Goal: Task Accomplishment & Management: Manage account settings

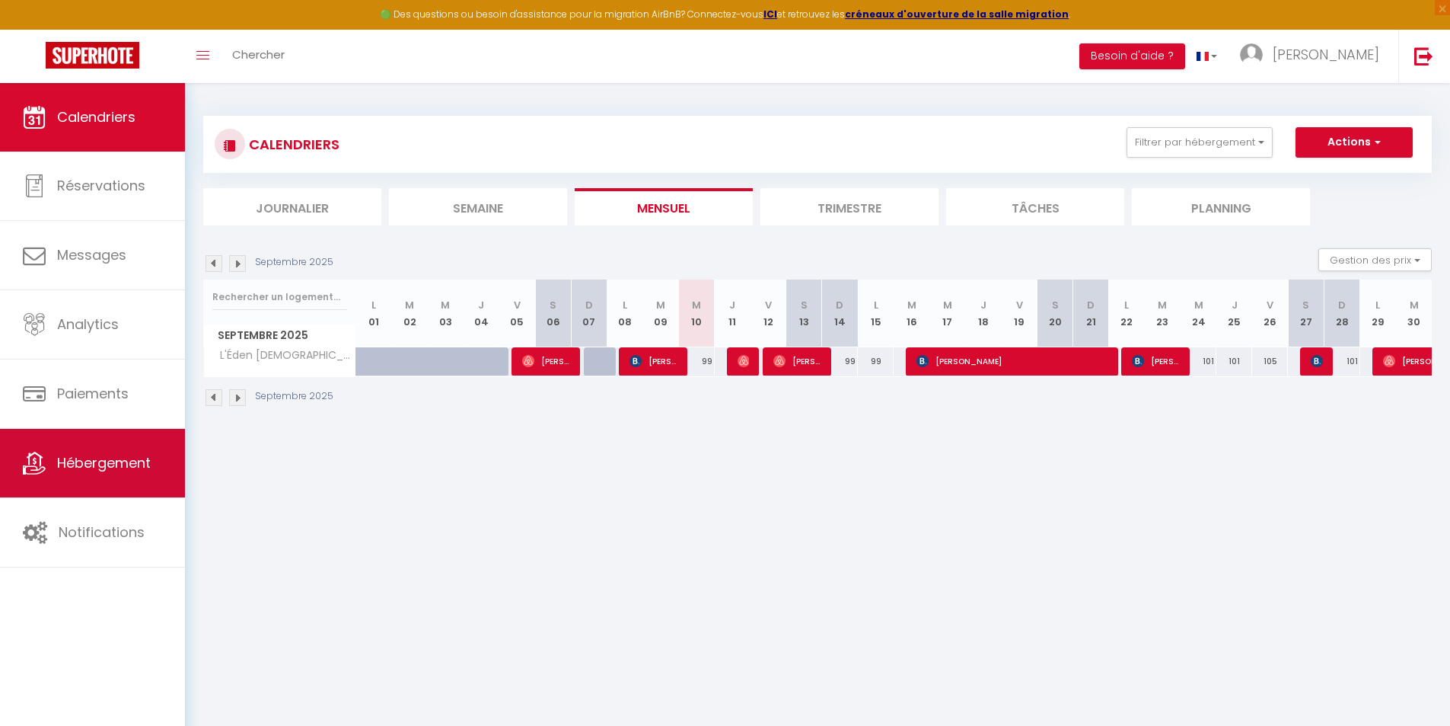
click at [98, 449] on link "Hébergement" at bounding box center [92, 463] width 185 height 69
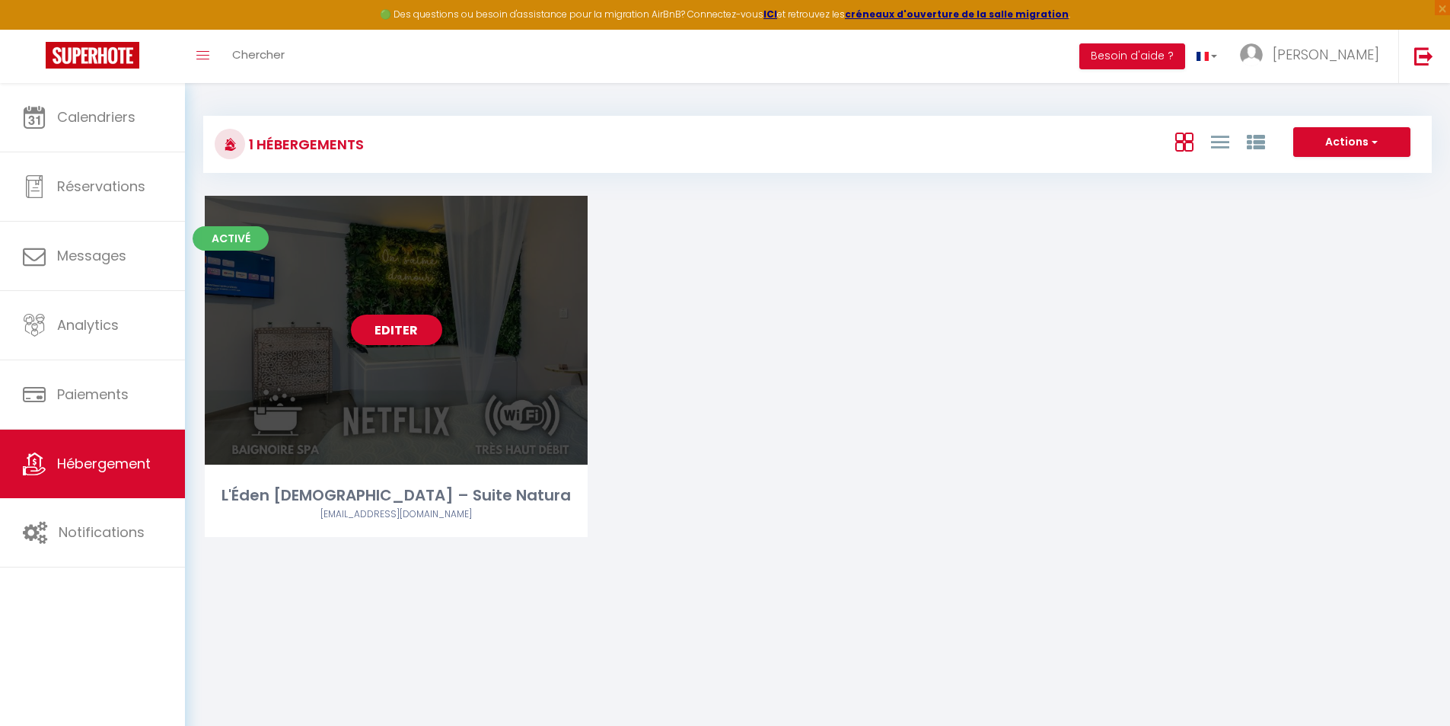
click at [383, 326] on link "Editer" at bounding box center [396, 329] width 91 height 30
select select "3"
select select "2"
select select "1"
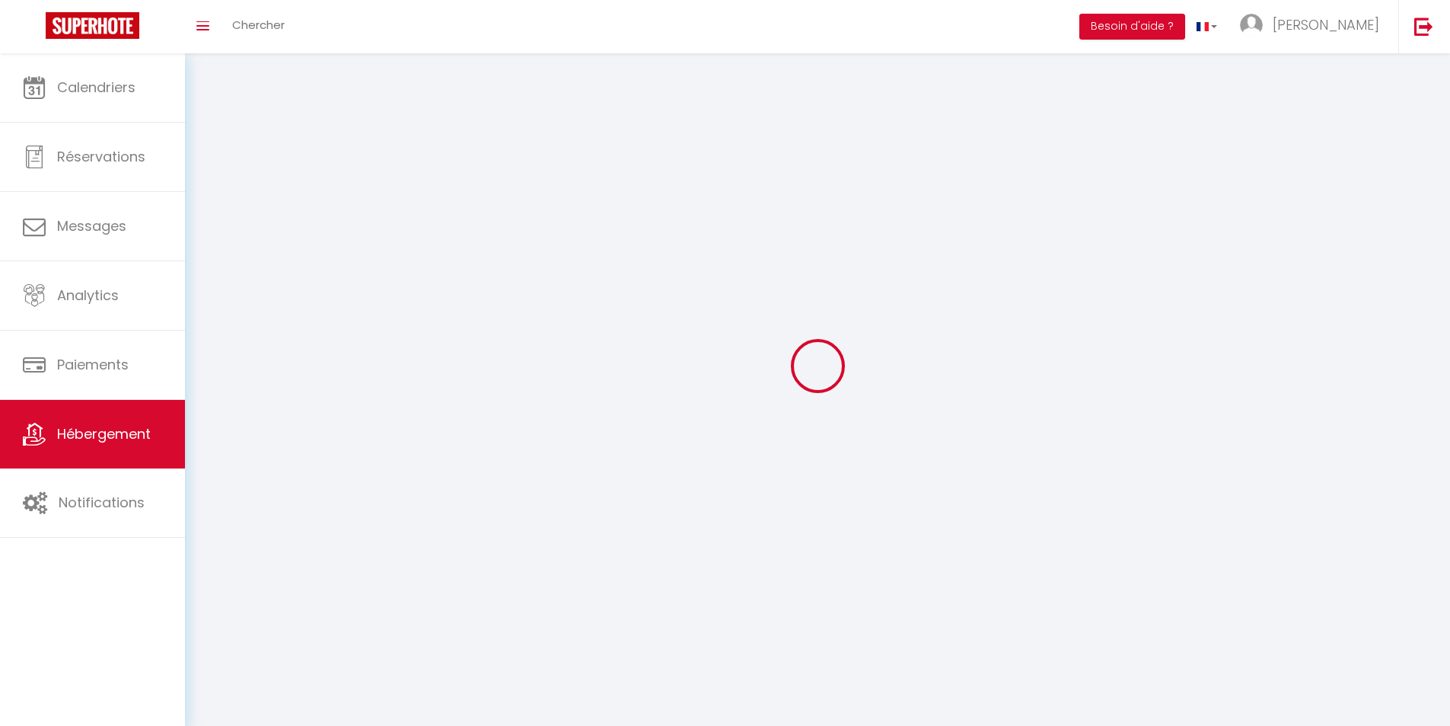
select select
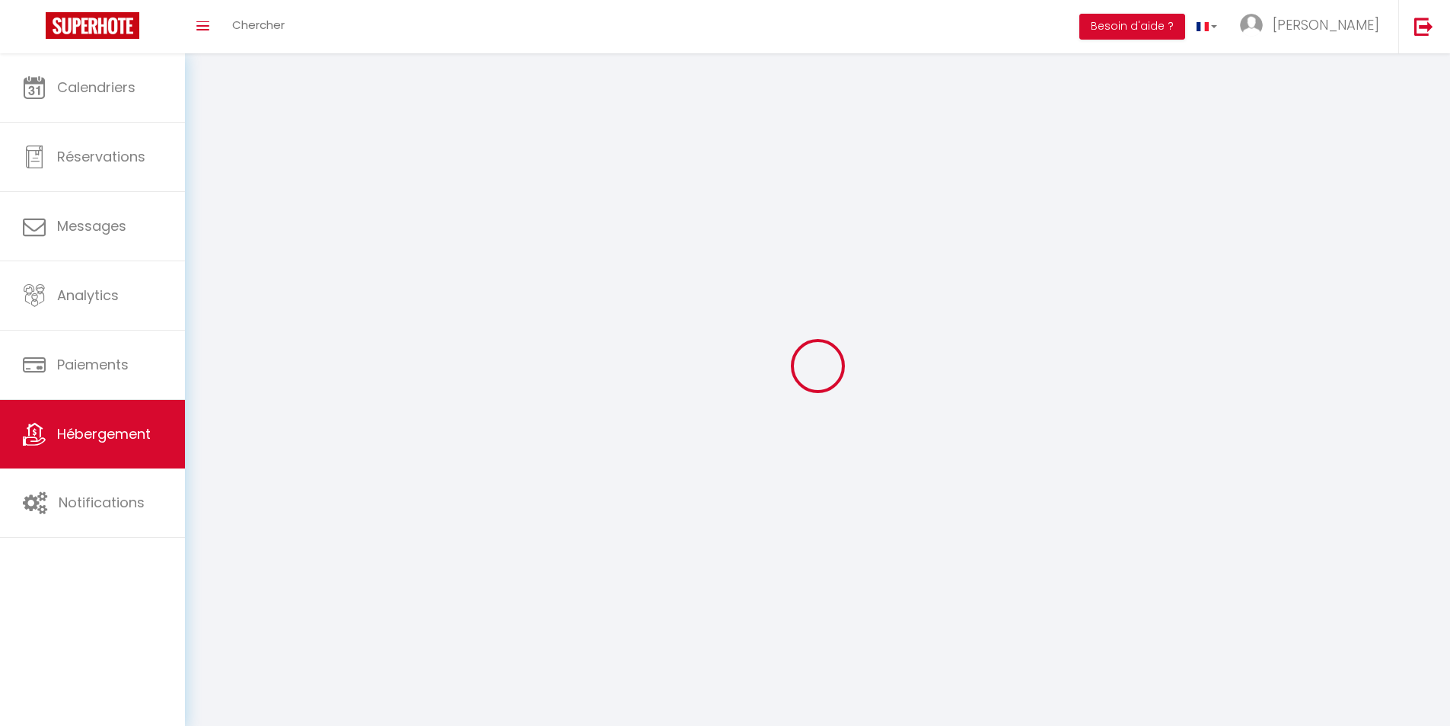
checkbox input "false"
select select
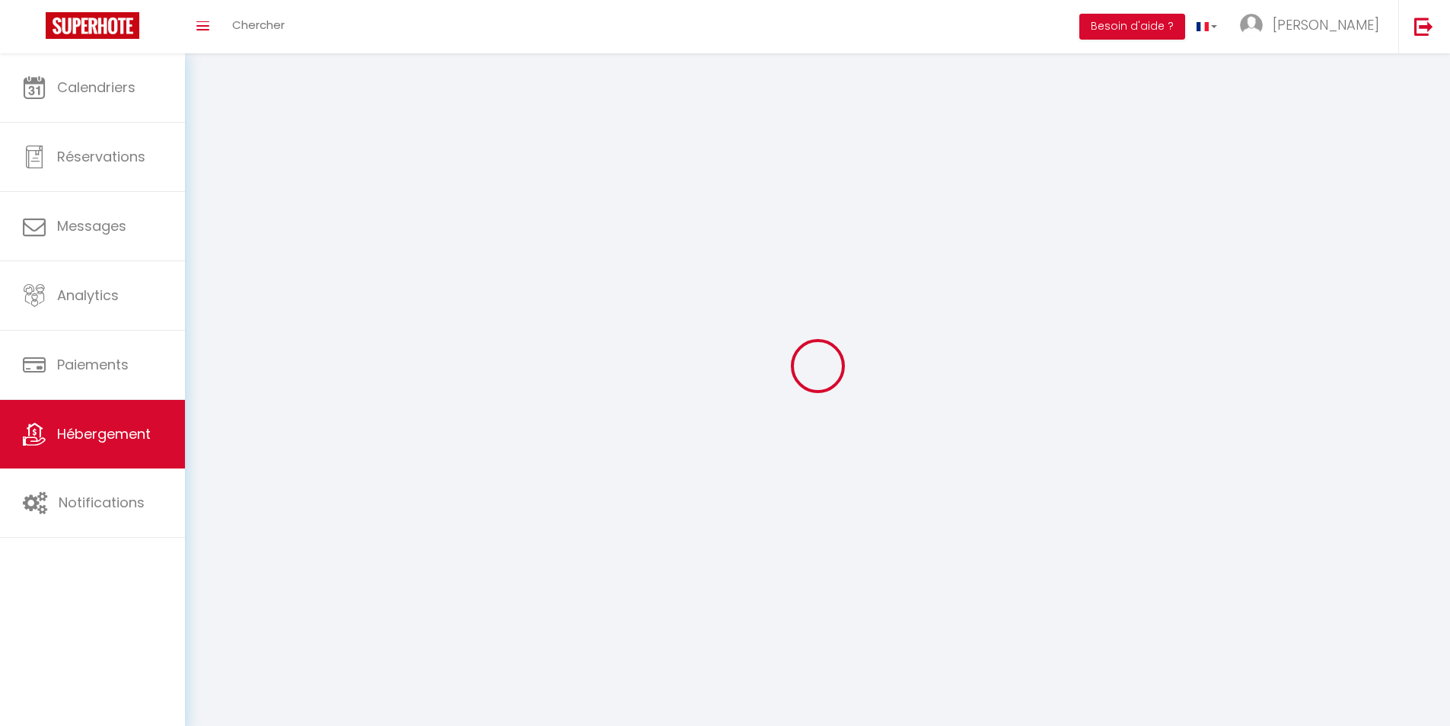
select select
select select "1"
select select
select select "28"
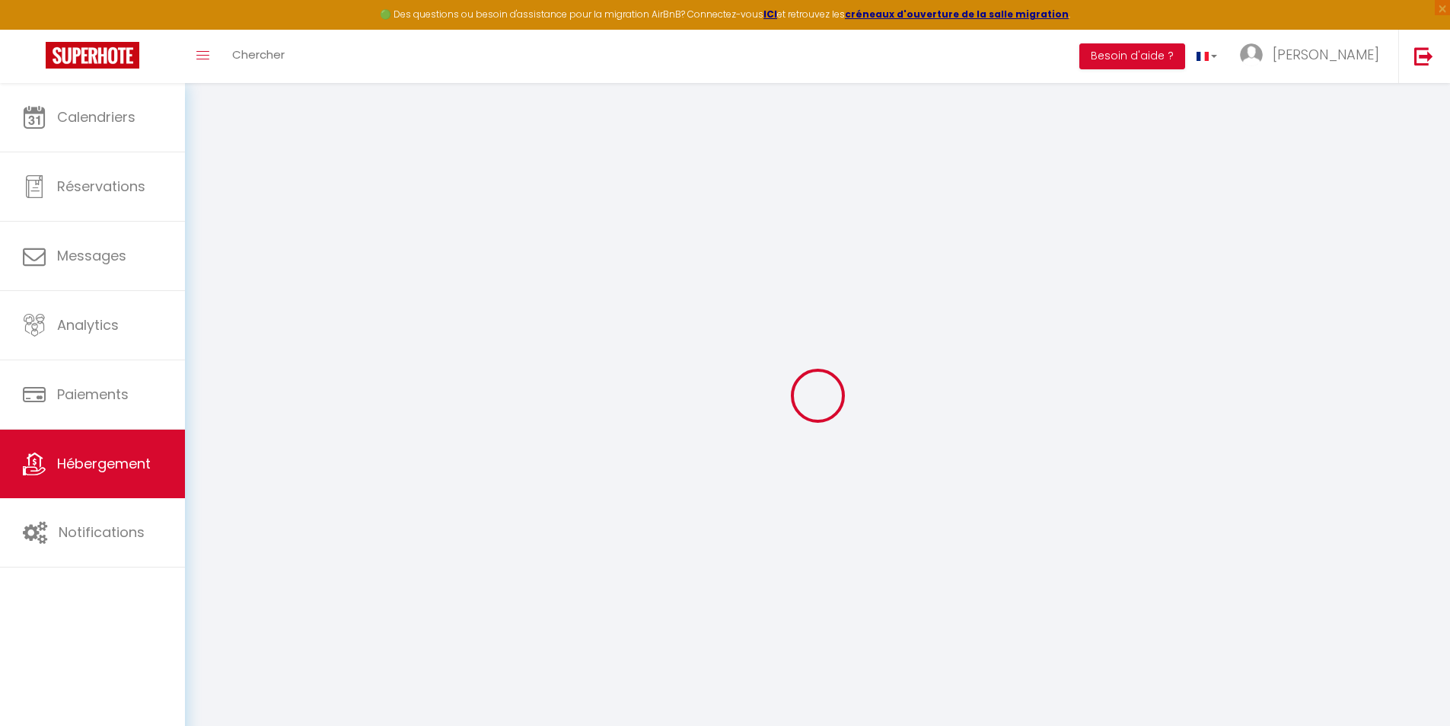
select select
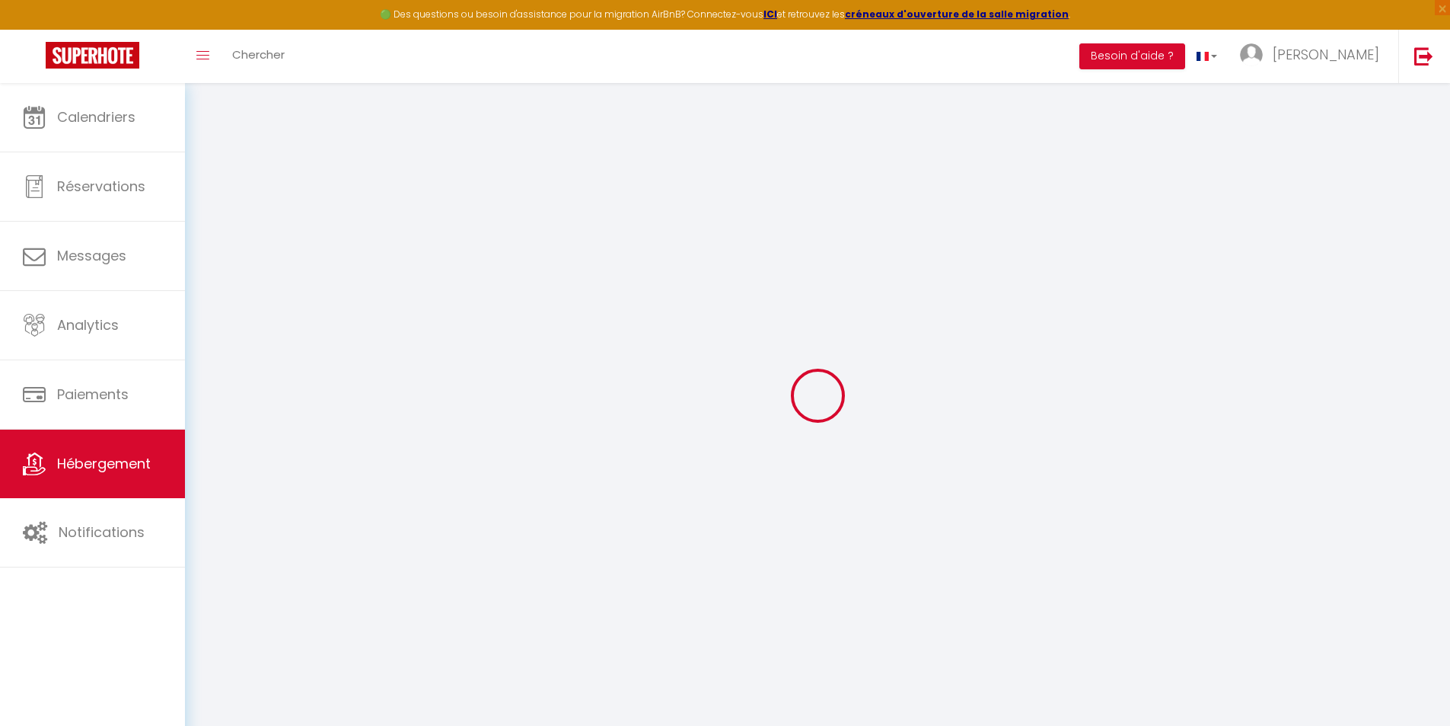
select select
checkbox input "false"
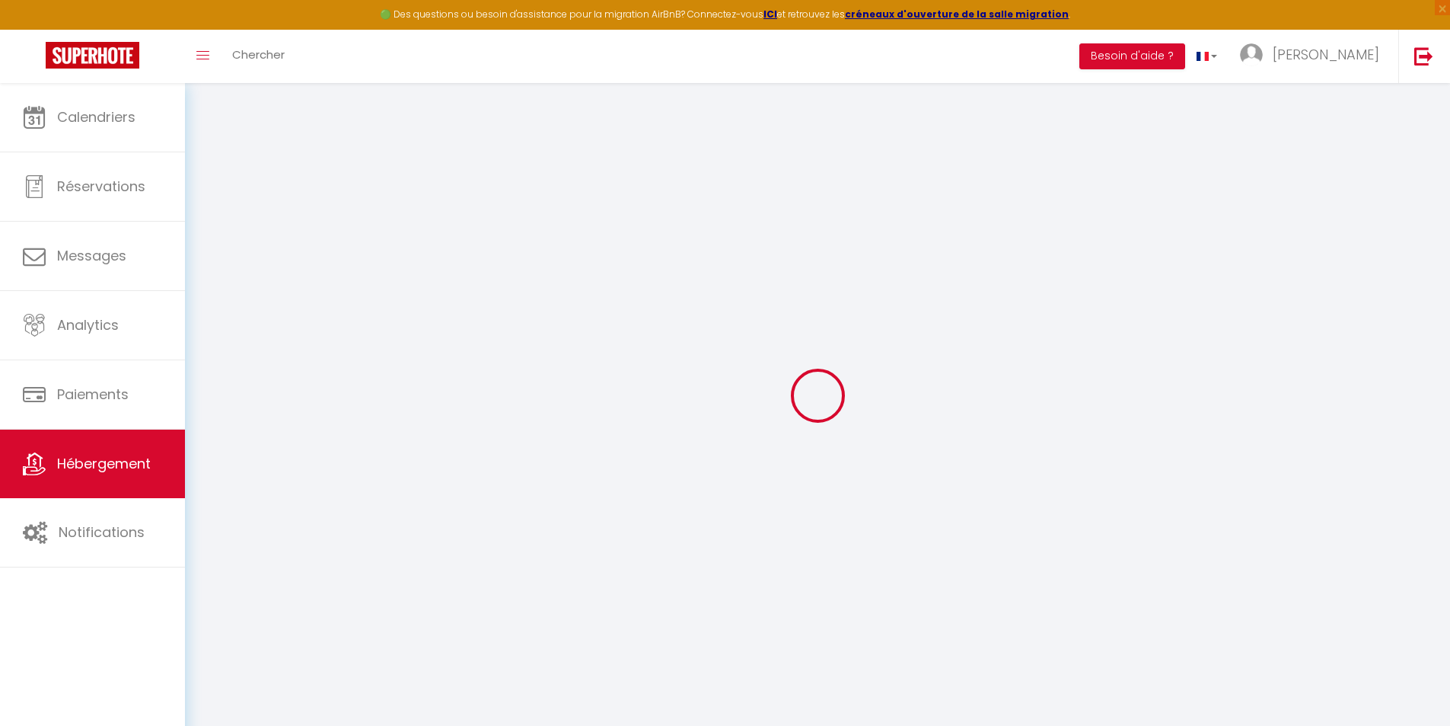
select select
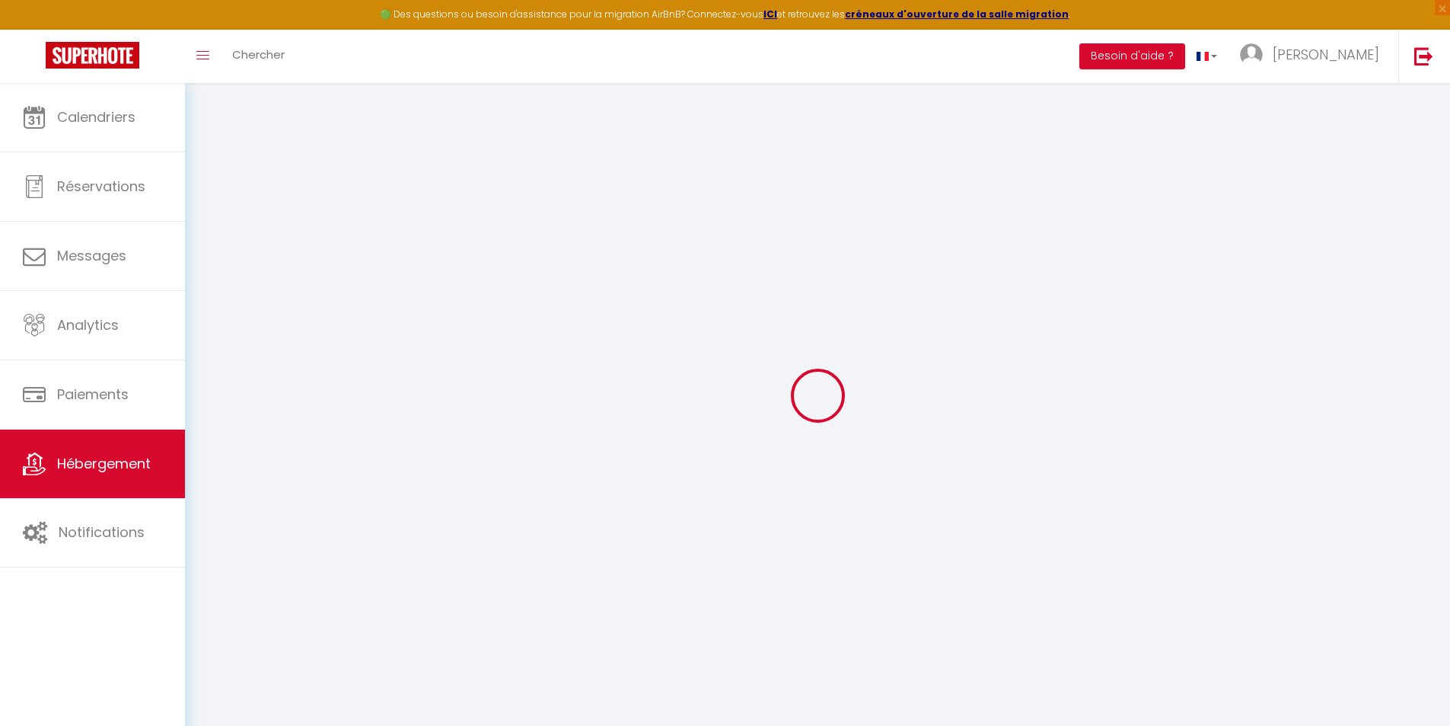
select select
checkbox input "false"
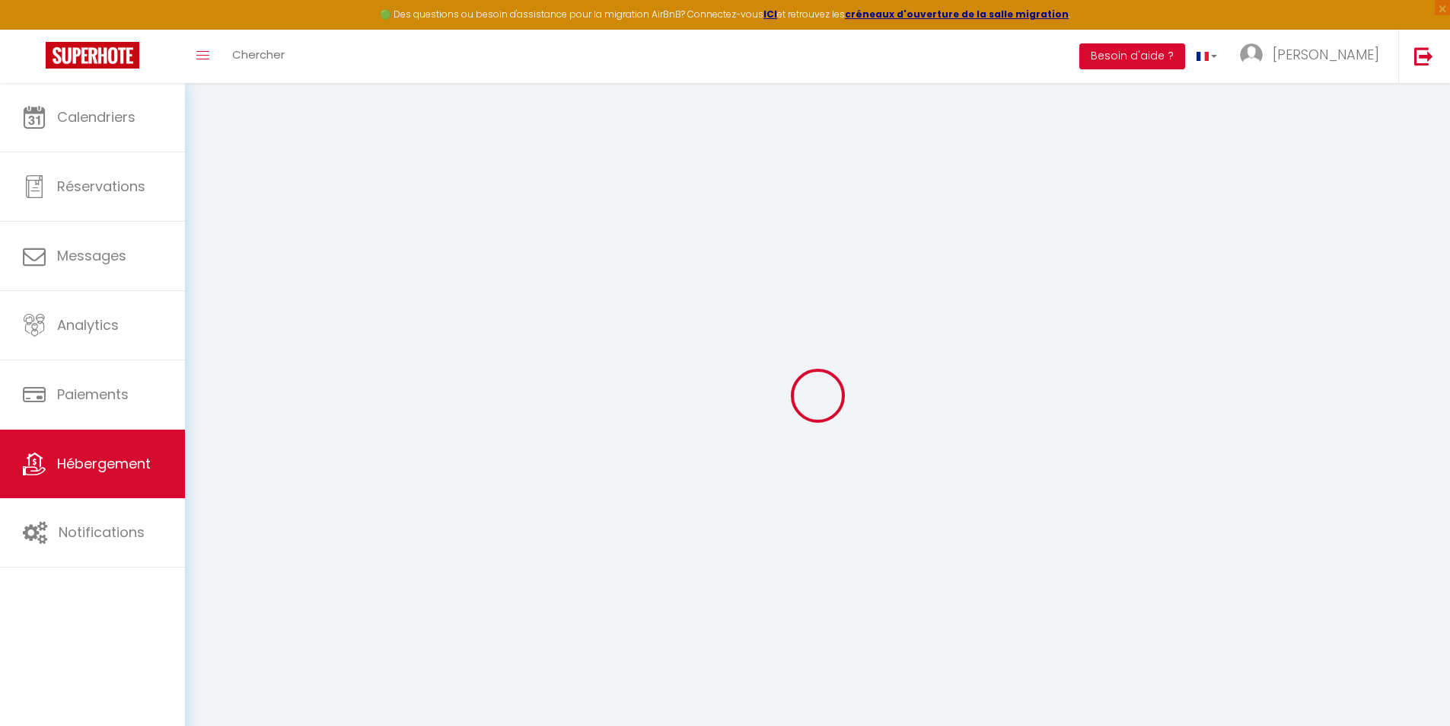
checkbox input "false"
select select
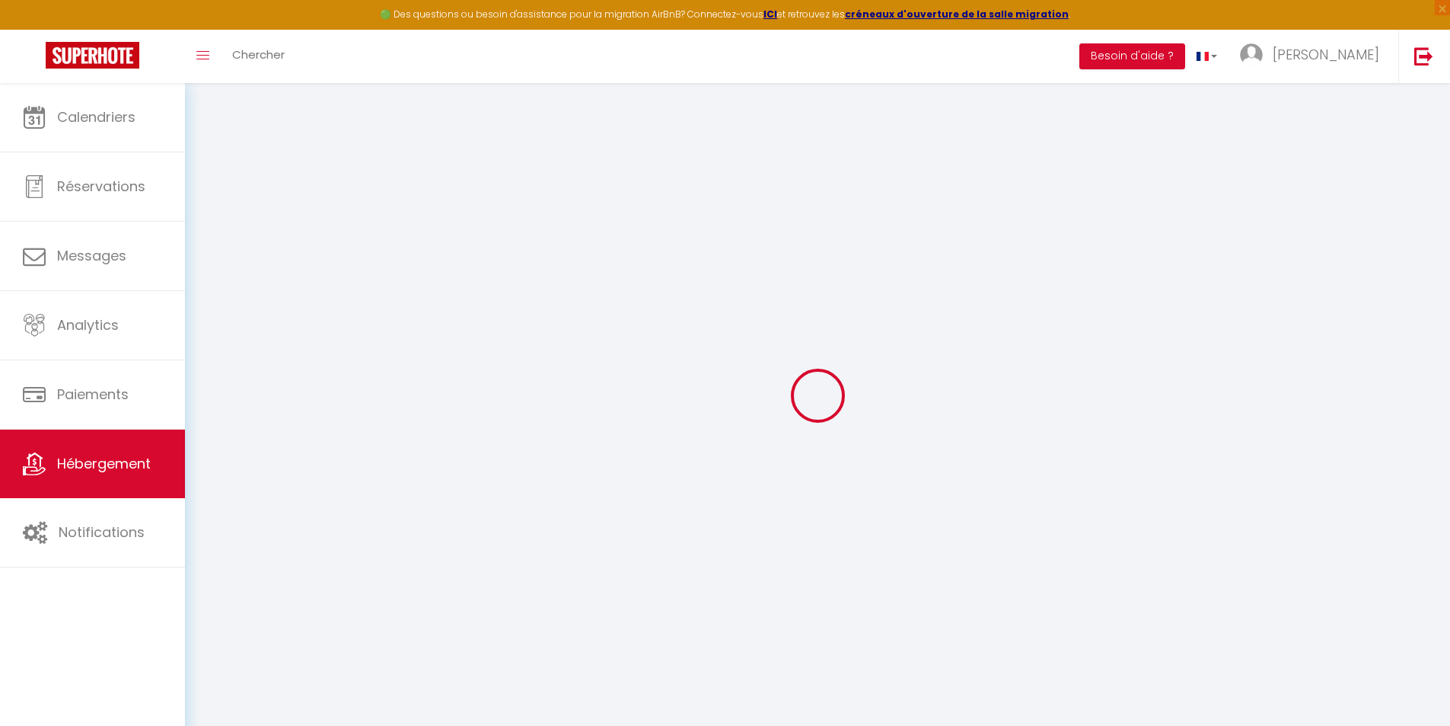
select select
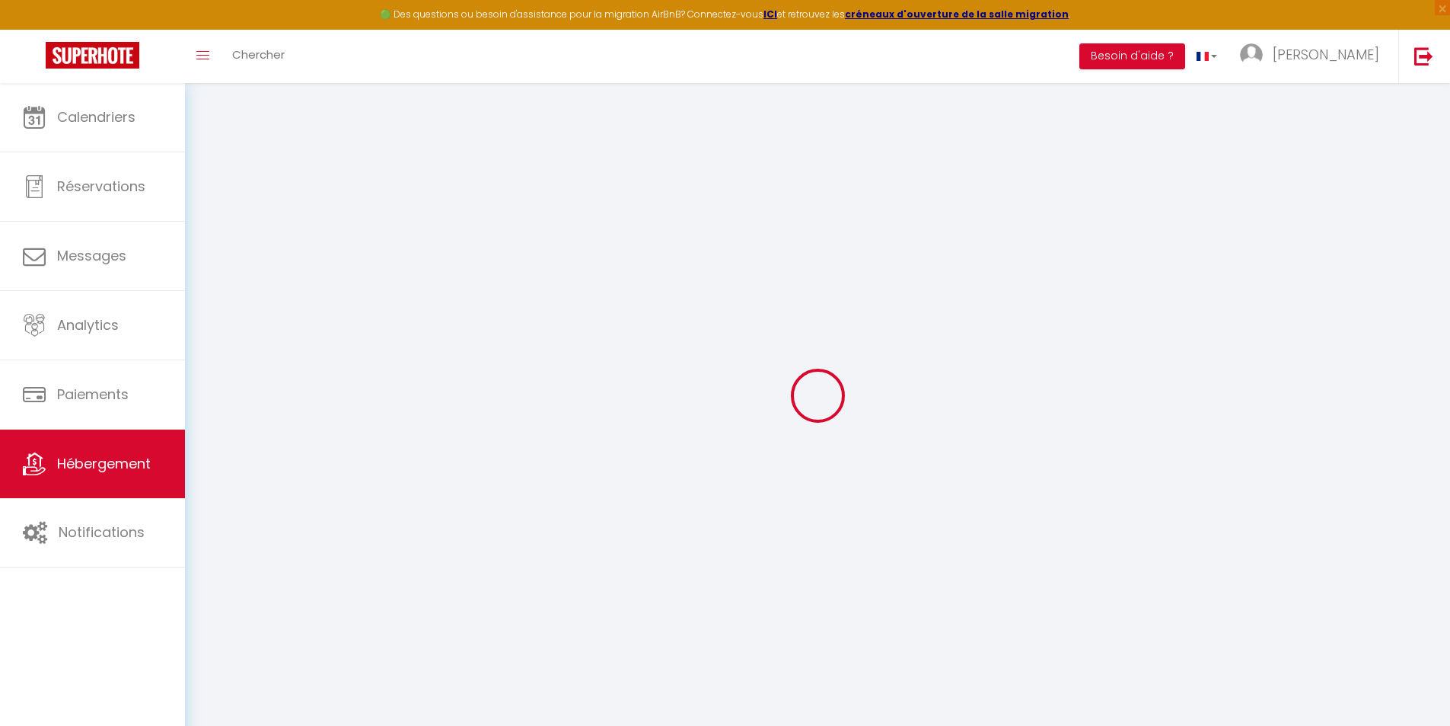
checkbox input "false"
select select
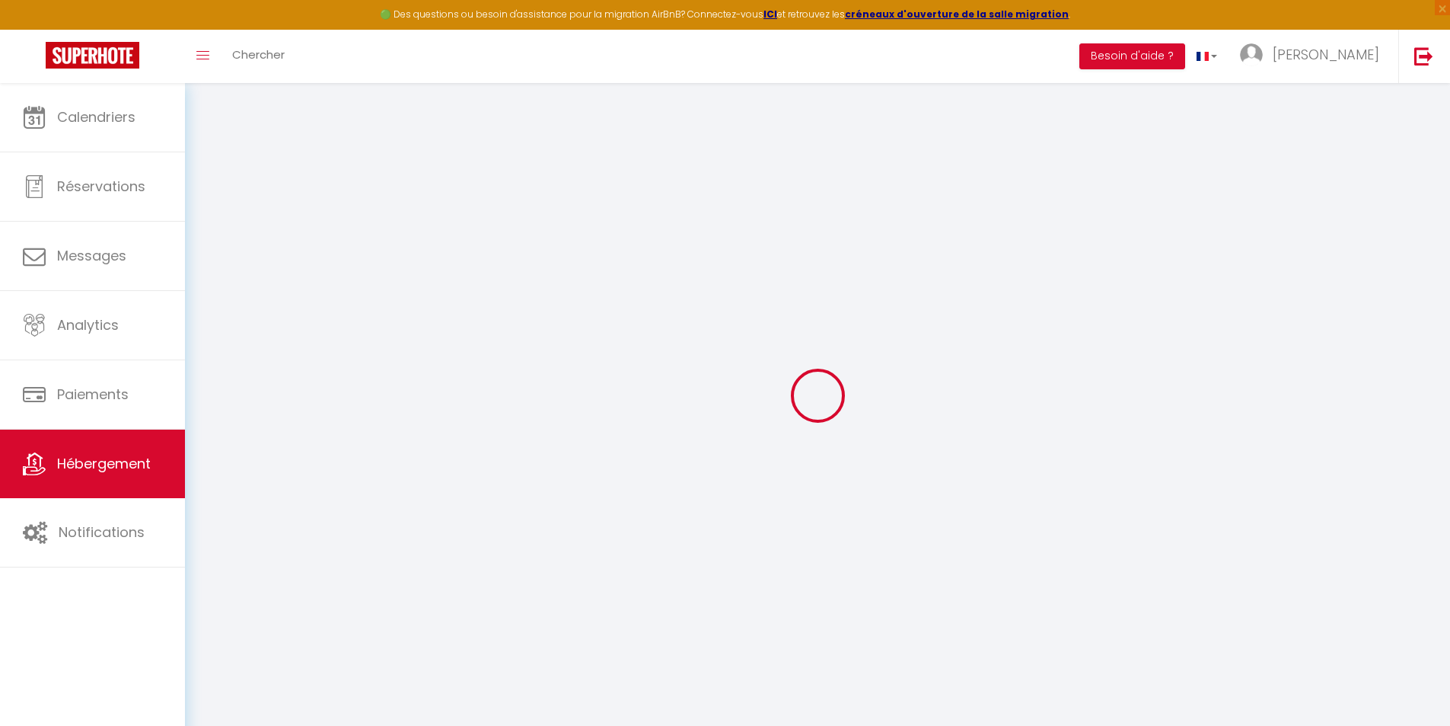
select select
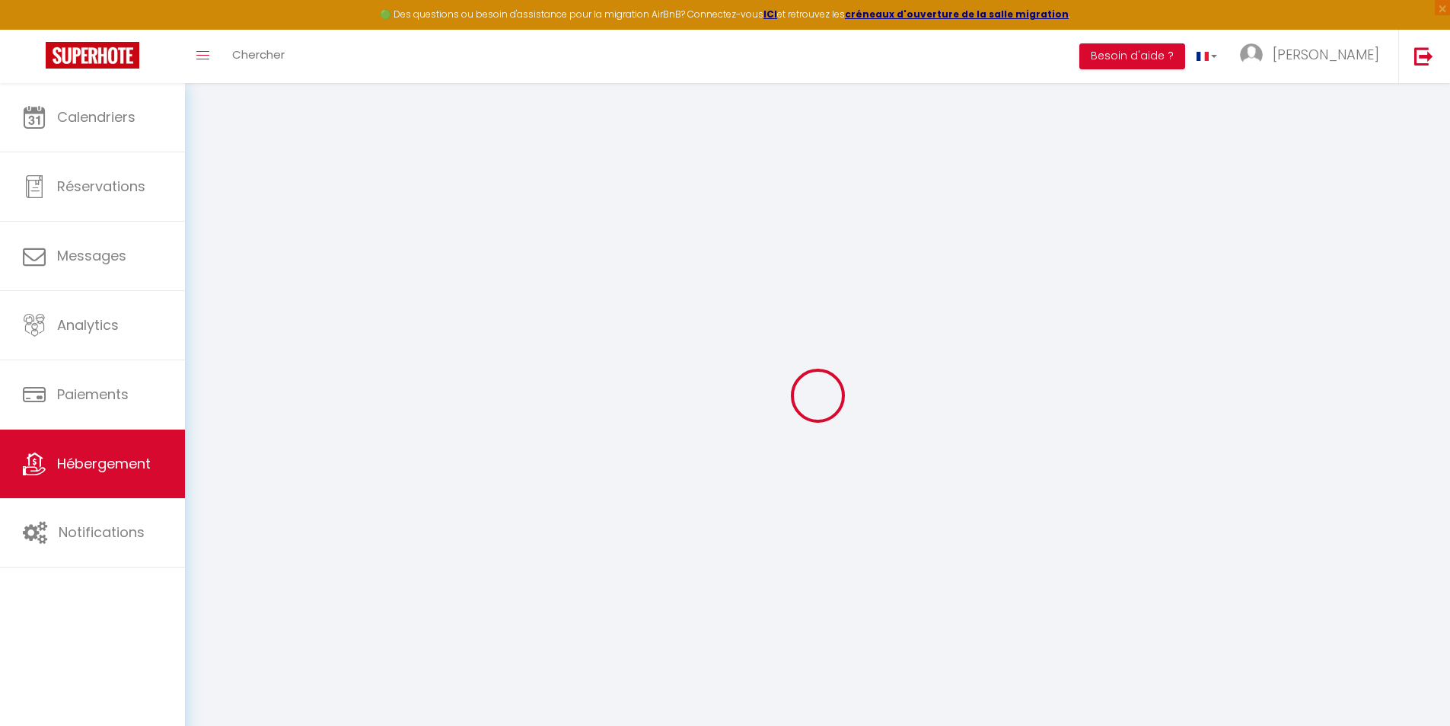
select select
checkbox input "false"
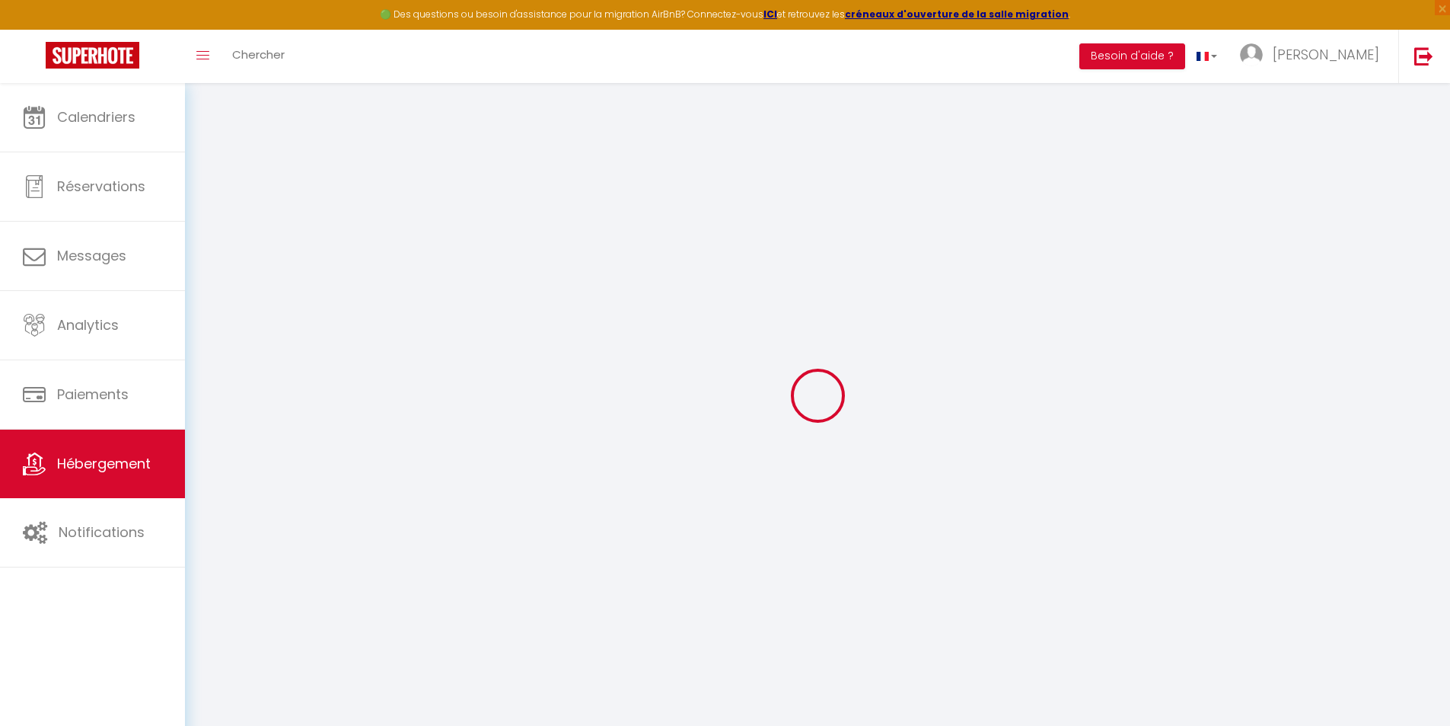
checkbox input "false"
select select
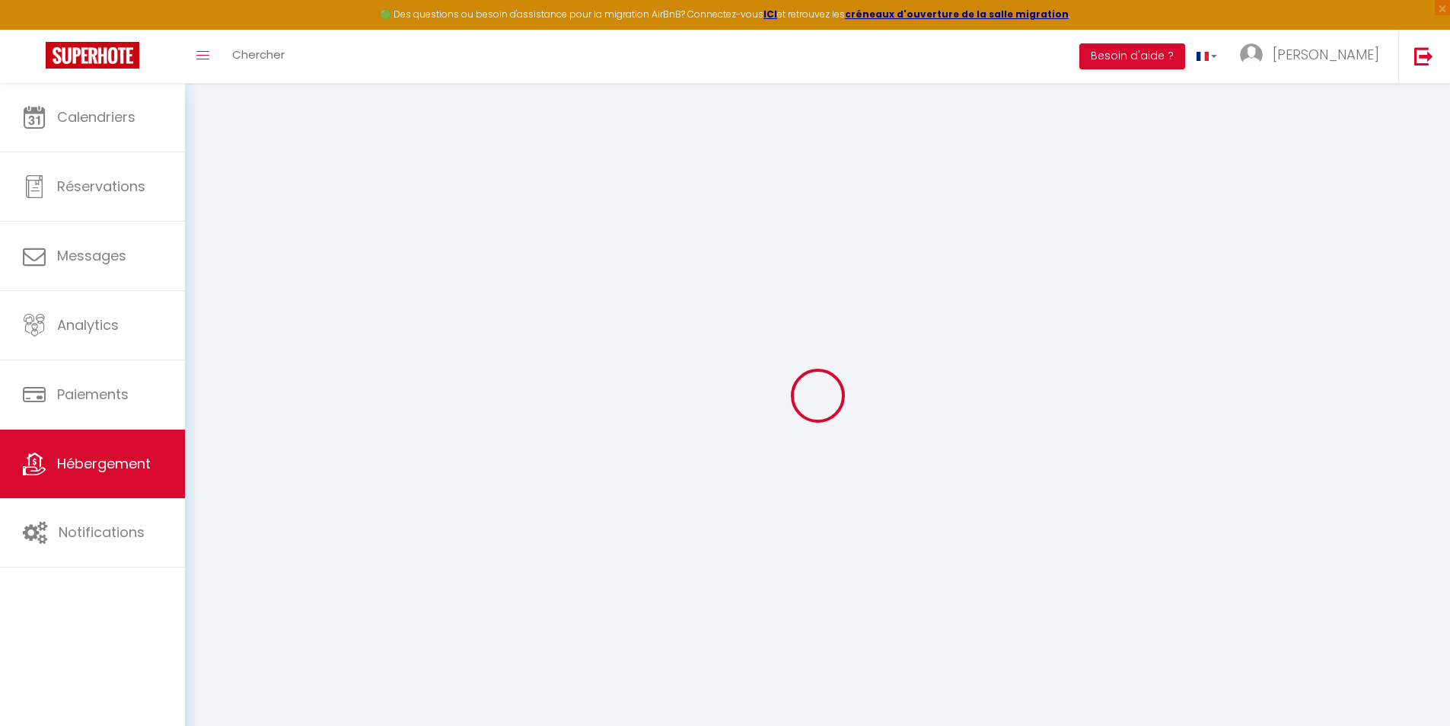
select select
checkbox input "false"
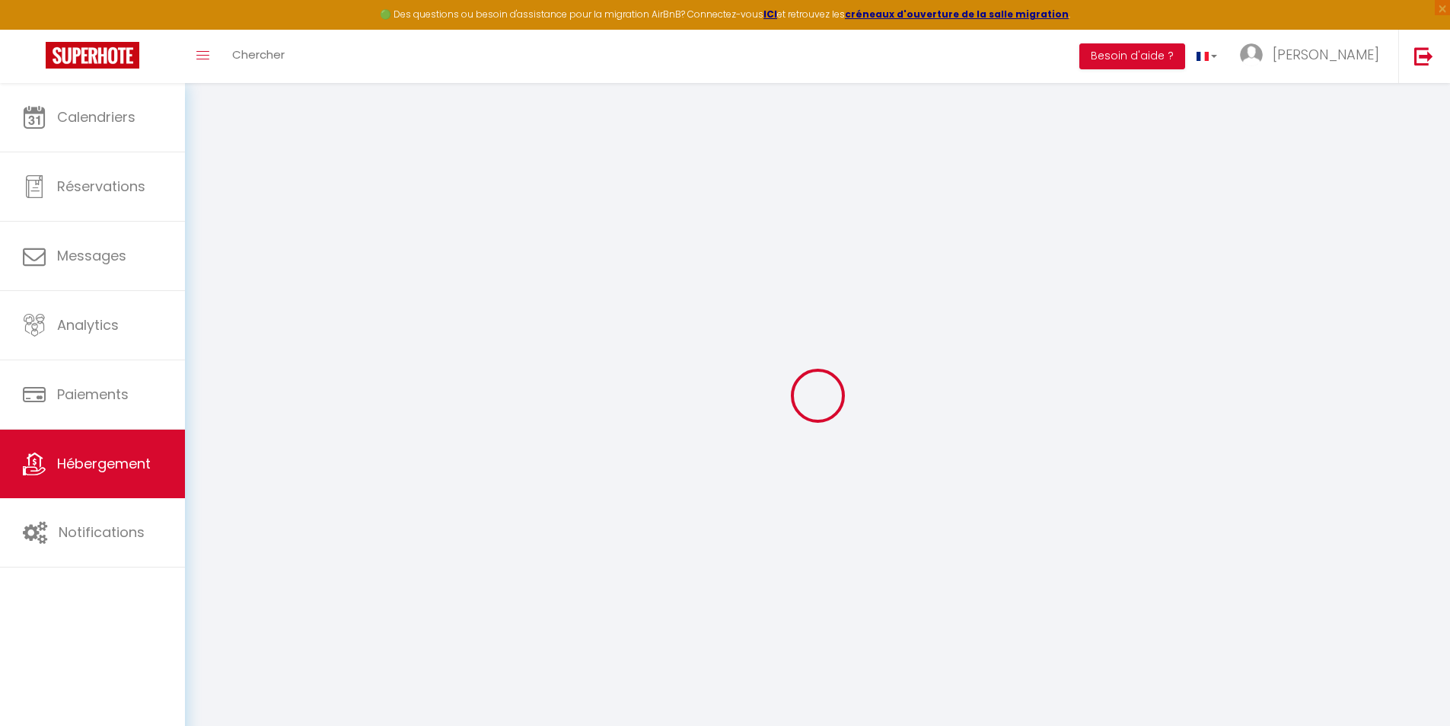
checkbox input "false"
select select
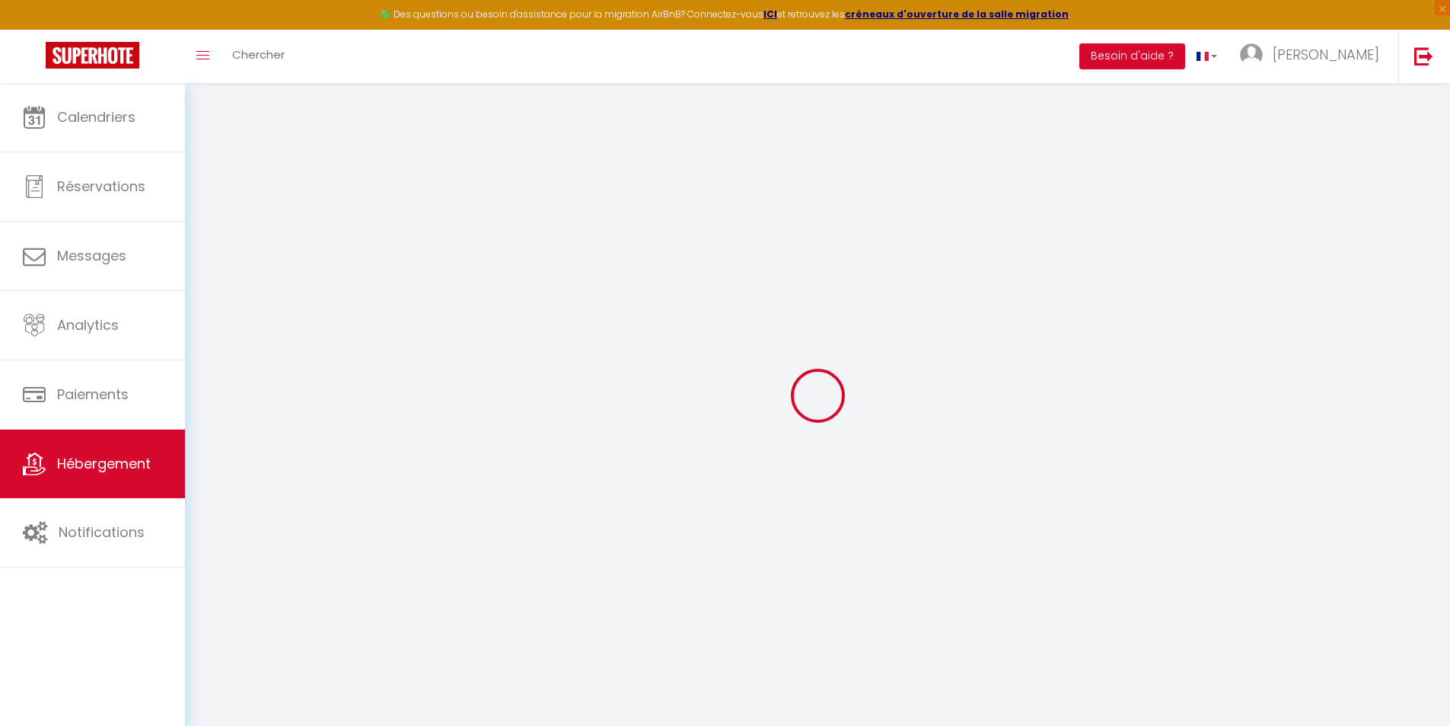
type input "L'Éden [DEMOGRAPHIC_DATA] – Suite Natura"
type input "[PERSON_NAME]"
type input "ogé"
type input "[STREET_ADDRESS][PERSON_NAME]"
type input "34000"
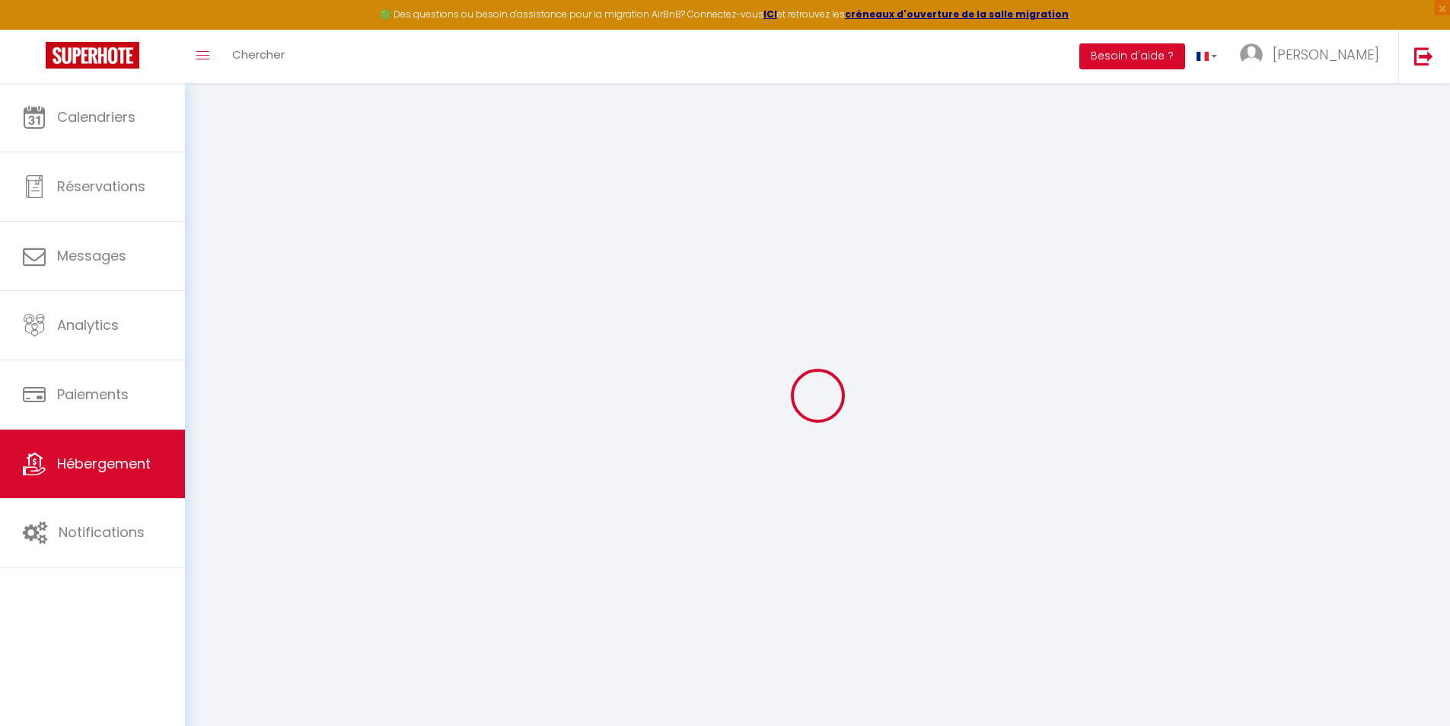
type input "[GEOGRAPHIC_DATA]"
select select "2"
select select "0"
type input "97"
type input "30"
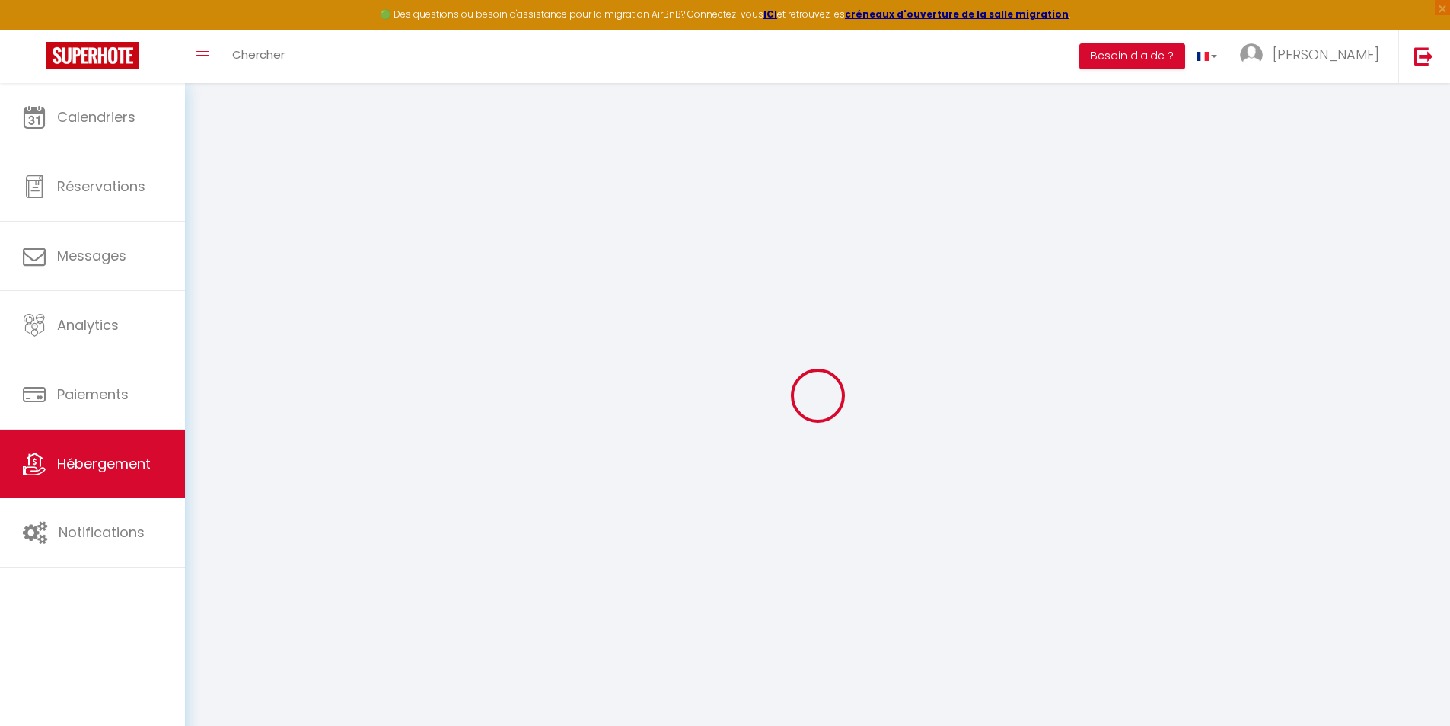
type input "1.30"
type input "500"
select select
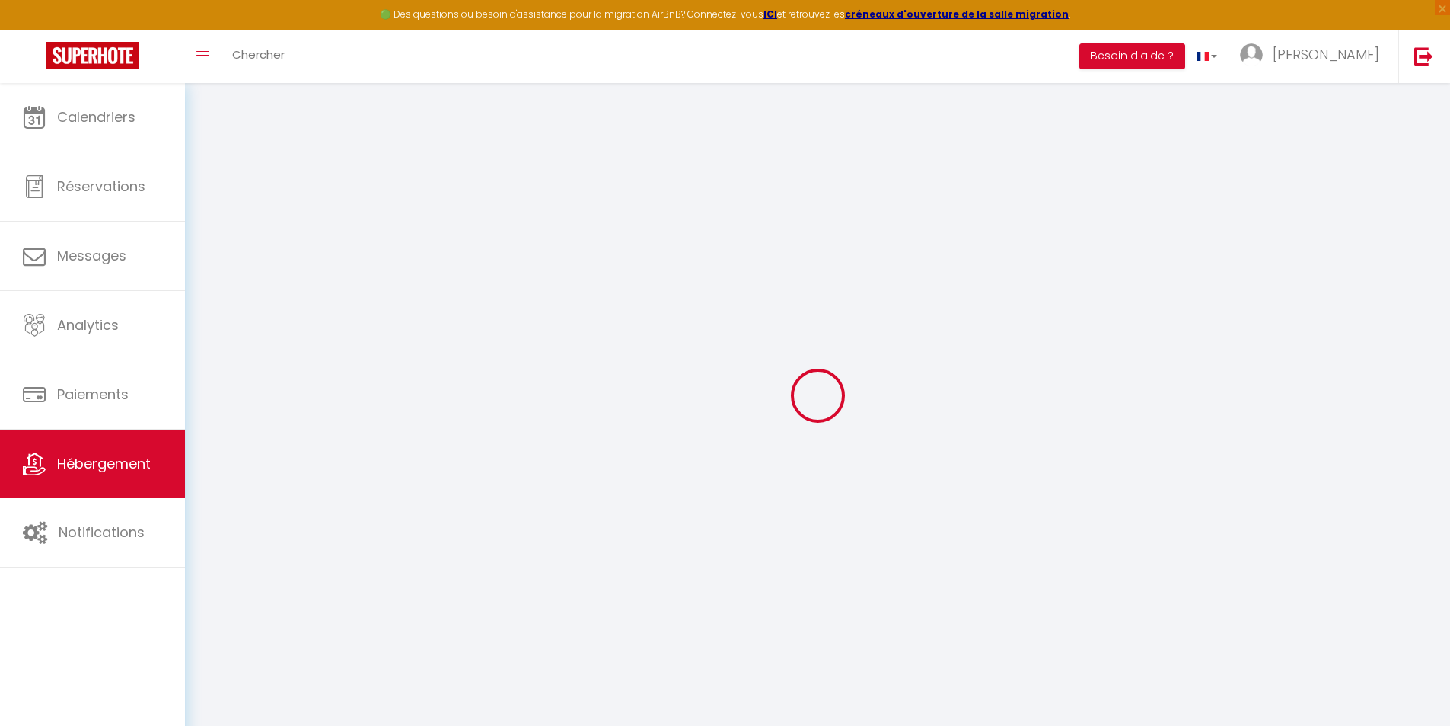
select select
type input "[STREET_ADDRESS][PERSON_NAME]"
type input "34500"
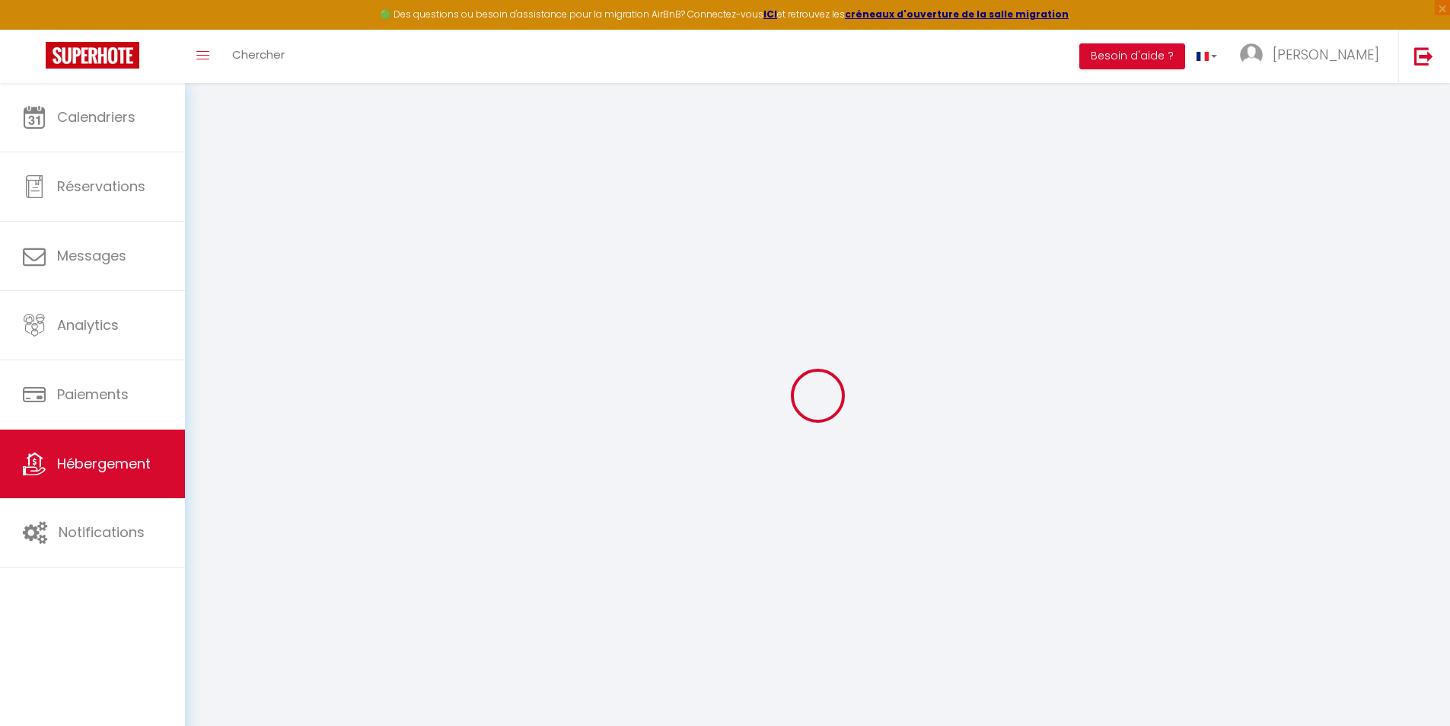
type input "Béziers"
type input "[EMAIL_ADDRESS][DOMAIN_NAME]"
select select "6539"
checkbox input "false"
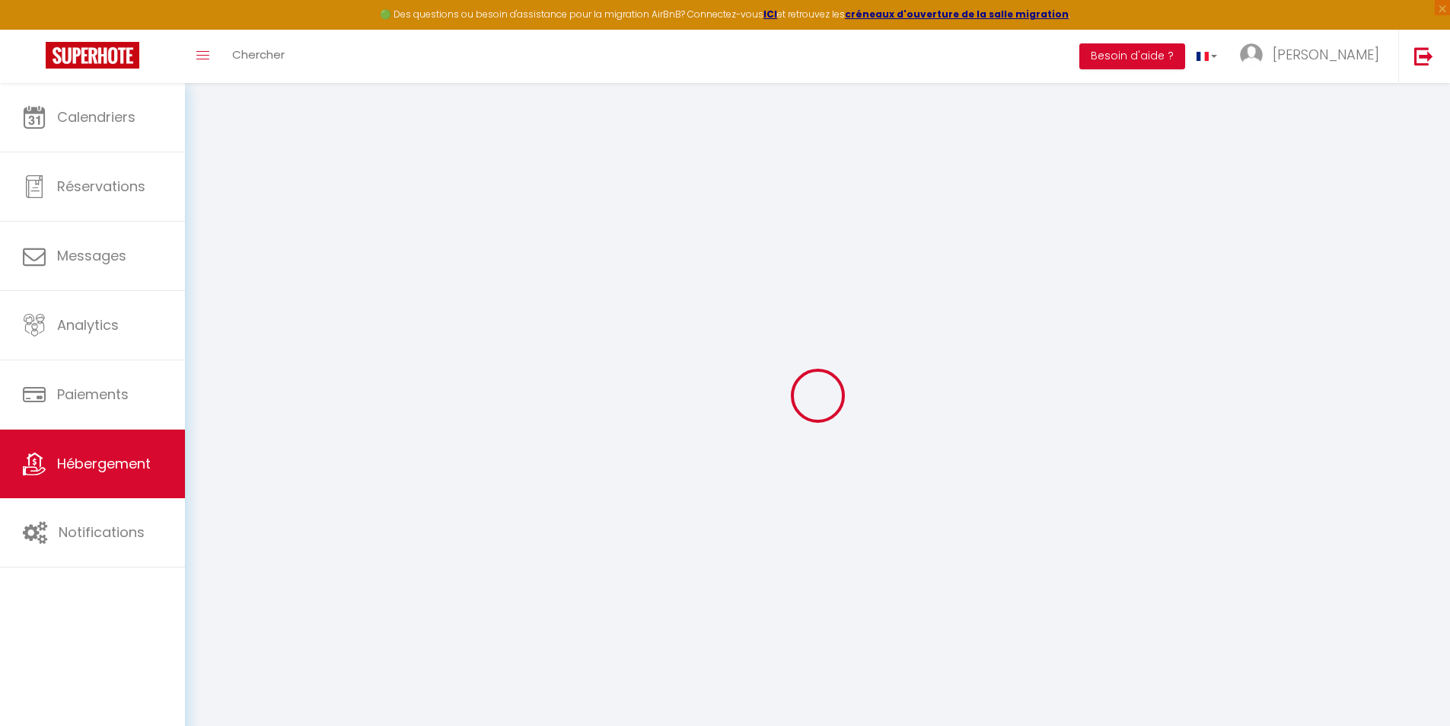
checkbox input "false"
type input "0"
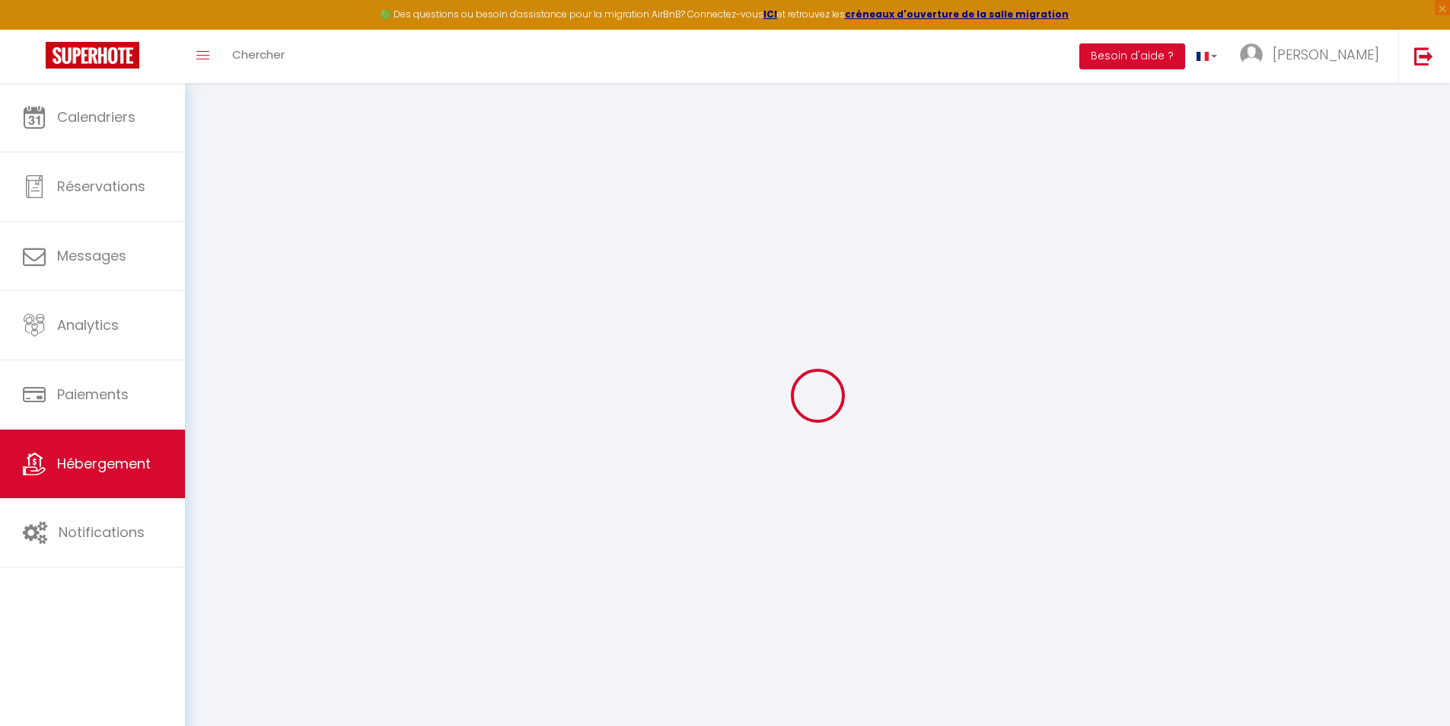
type input "0"
select select
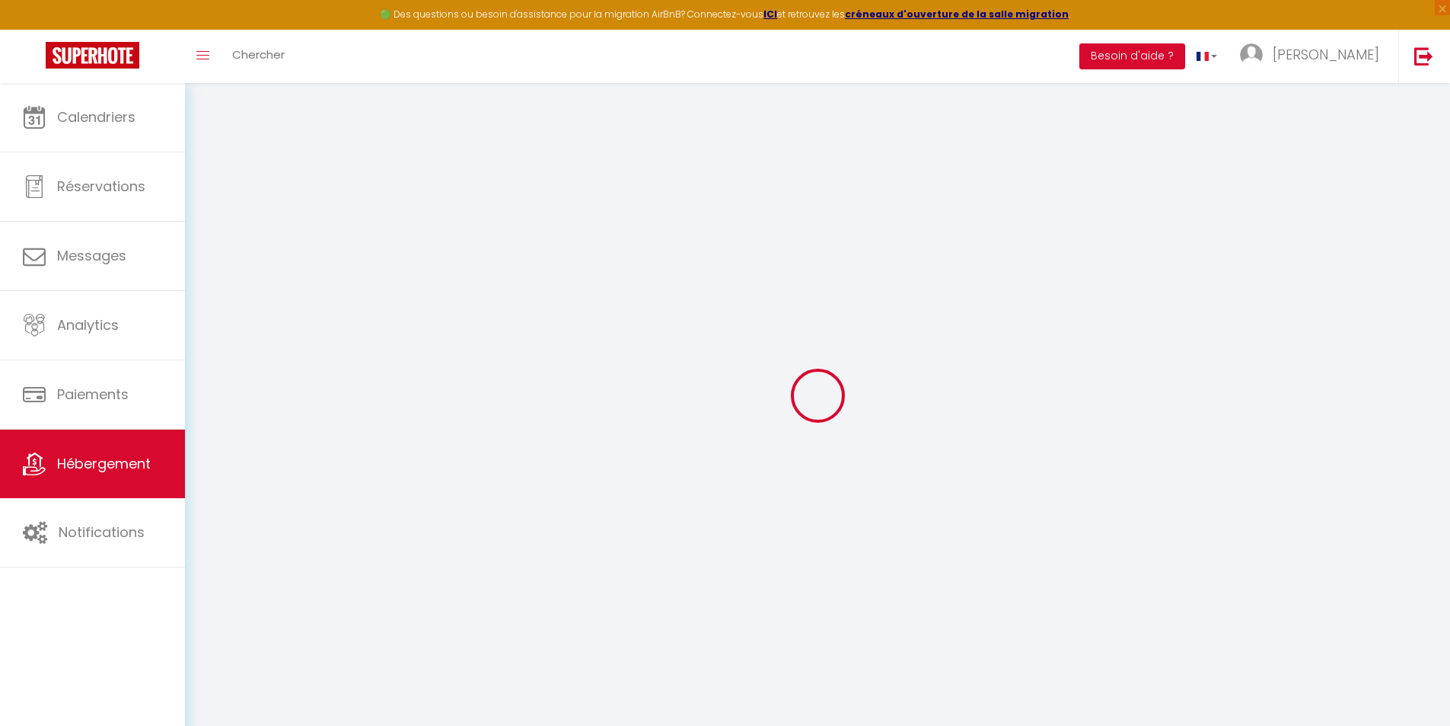
select select
checkbox input "false"
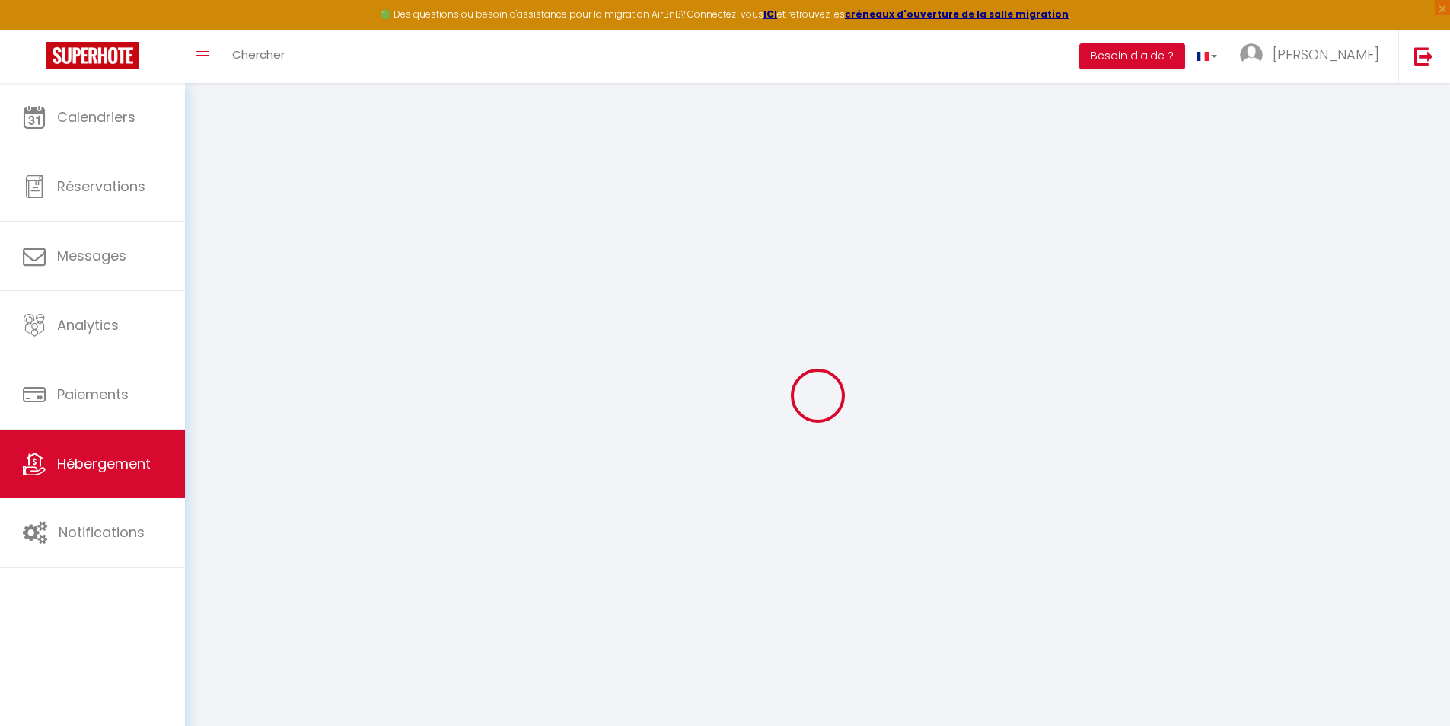
checkbox input "false"
select select "+ 15 %"
select select "+ 35 %"
select select "+ 12 %"
checkbox input "false"
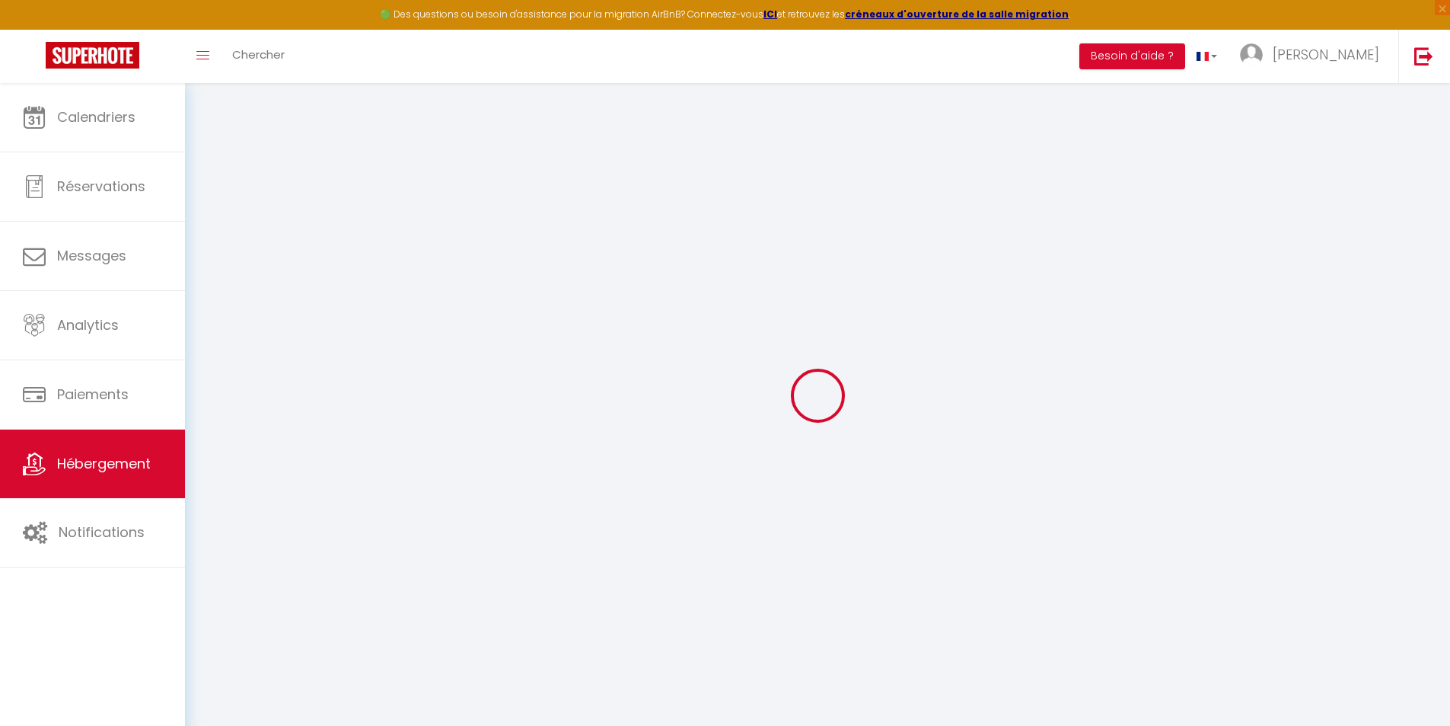
checkbox input "false"
select select "16:00"
select select
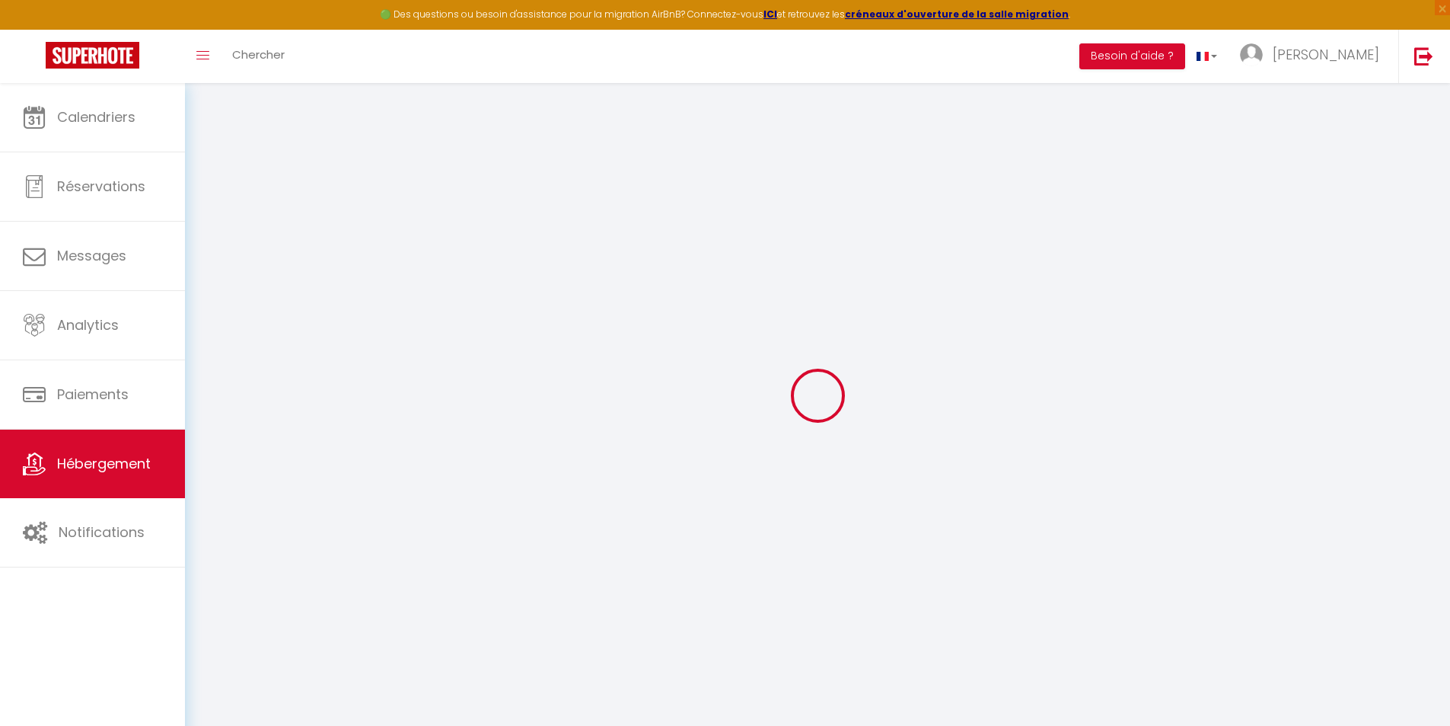
select select "11:00"
select select "15"
select select "15:00"
select select "270"
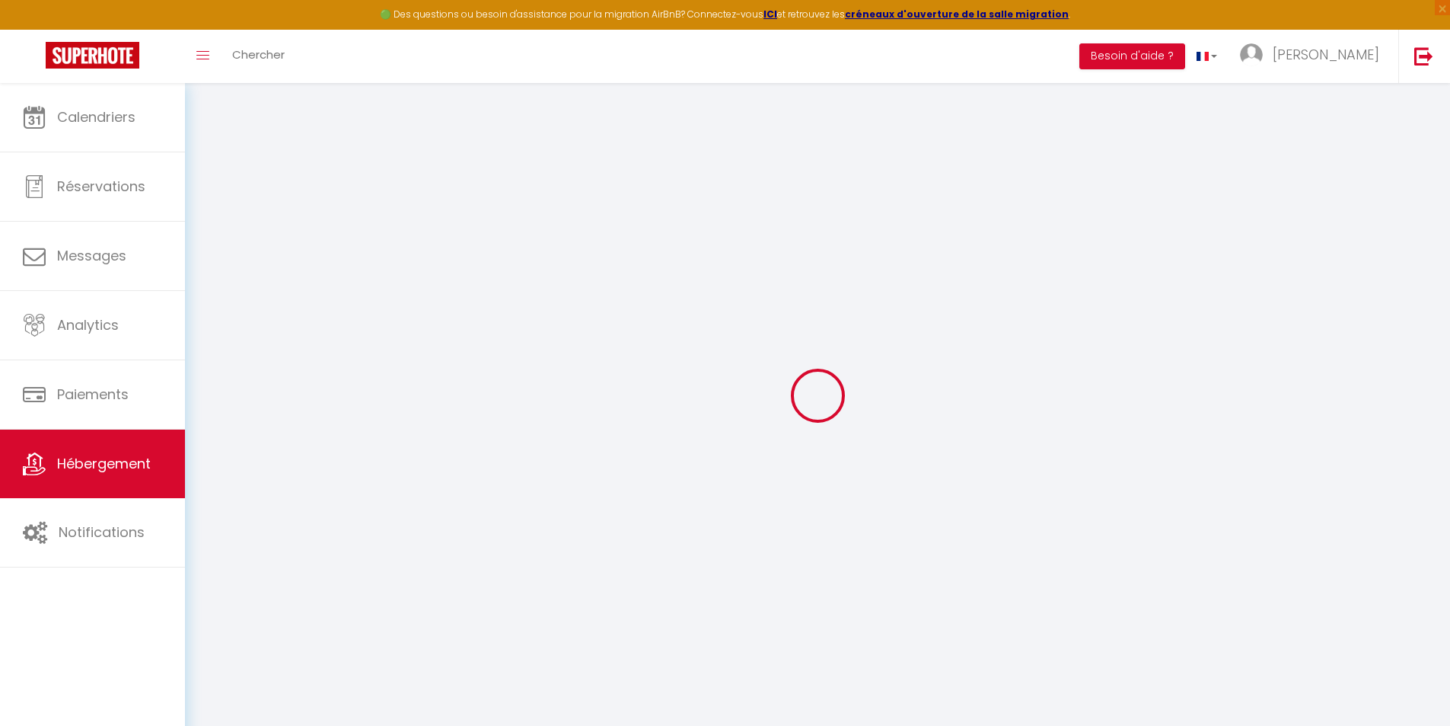
select select "well_reviewed_guests"
select select "EUR"
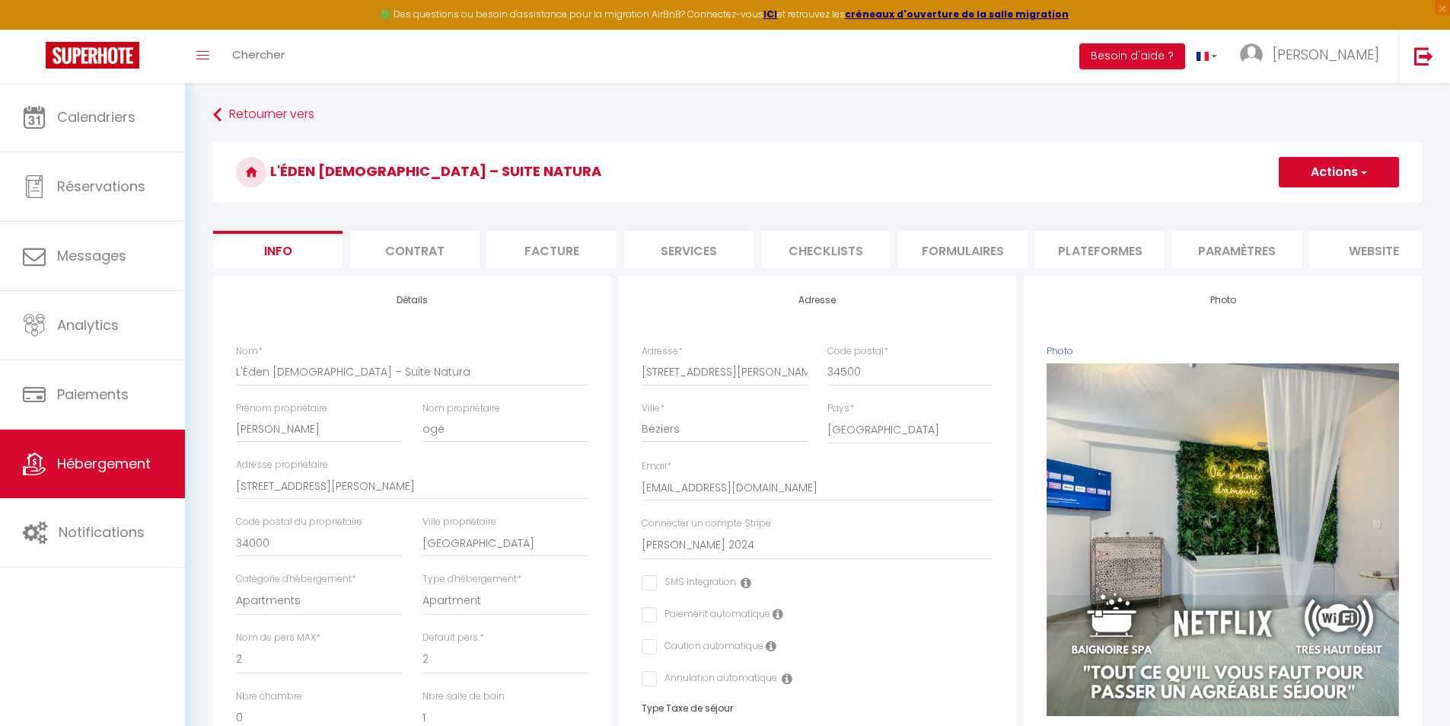
click at [1299, 167] on button "Actions" at bounding box center [1339, 172] width 120 height 30
click at [1074, 244] on li "Plateformes" at bounding box center [1099, 249] width 129 height 37
select select
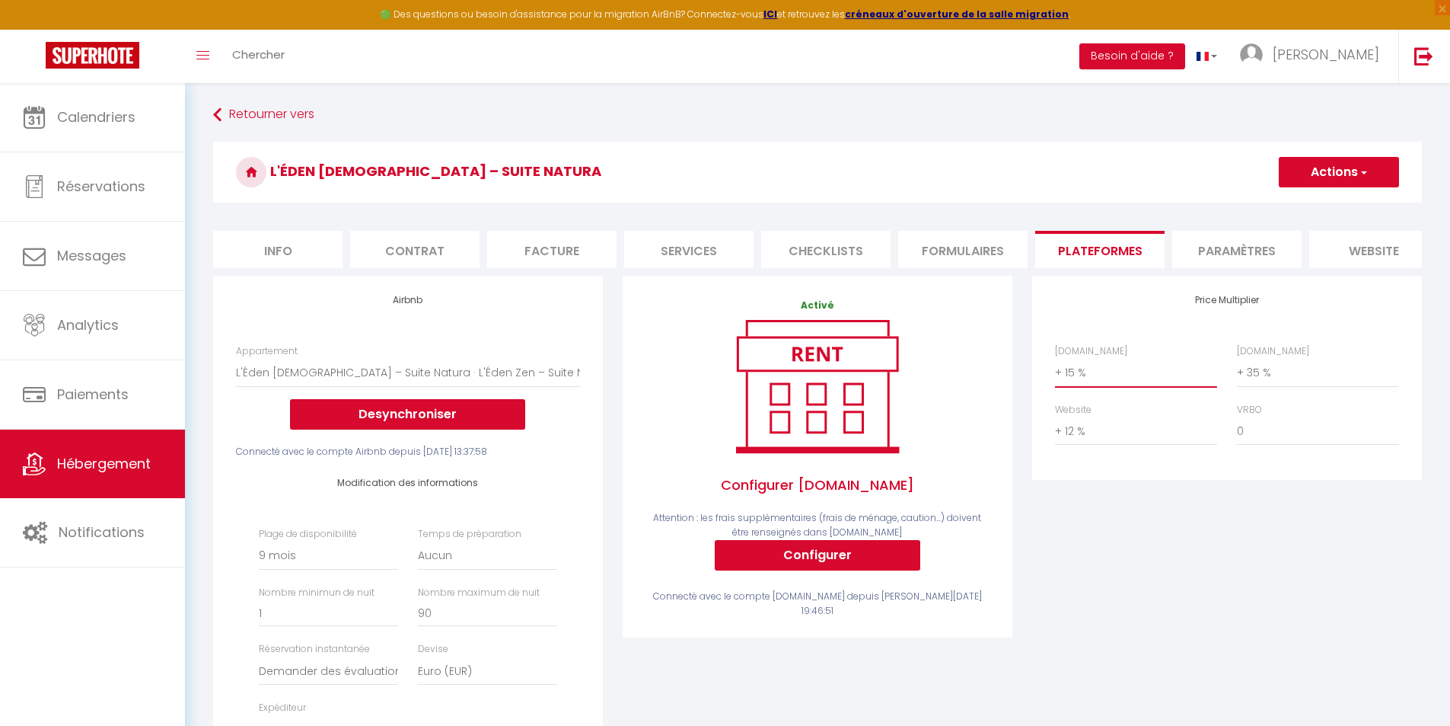
click at [1082, 386] on select "0 + 1 % + 2 % + 3 % + 4 % + 5 % + 6 % + 7 % + 8 % + 9 %" at bounding box center [1136, 372] width 162 height 29
select select "+ 17 %"
click at [1055, 369] on select "0 + 1 % + 2 % + 3 % + 4 % + 5 % + 6 % + 7 % + 8 % + 9 %" at bounding box center [1136, 372] width 162 height 29
select select
click at [1294, 378] on select "0 + 1 % + 2 % + 3 % + 4 % + 5 % + 6 % + 7 % + 8 % + 9 %" at bounding box center [1318, 372] width 162 height 29
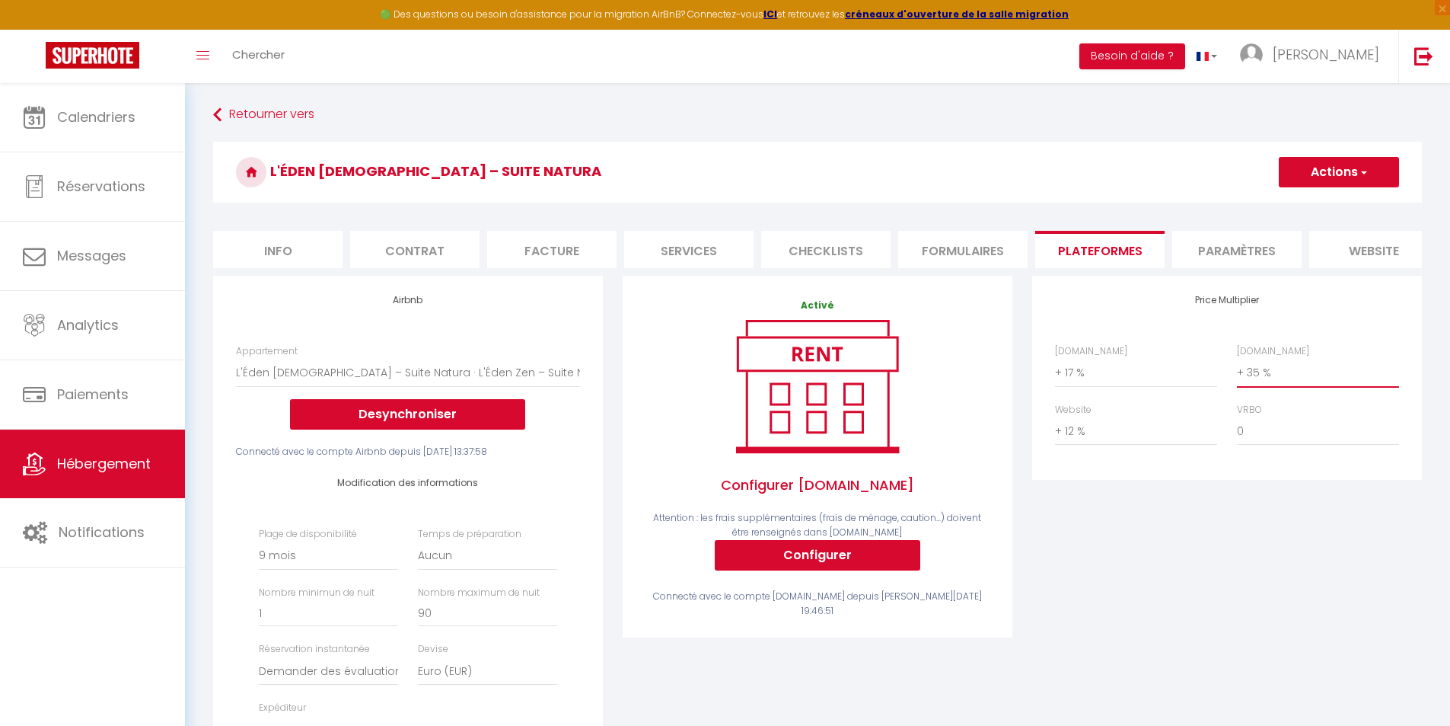
select select "+ 28 %"
click at [1237, 369] on select "0 + 1 % + 2 % + 3 % + 4 % + 5 % + 6 % + 7 % + 8 % + 9 %" at bounding box center [1318, 372] width 162 height 29
select select
click at [1317, 170] on button "Actions" at bounding box center [1339, 172] width 120 height 30
click at [1319, 212] on link "Enregistrer" at bounding box center [1338, 206] width 120 height 20
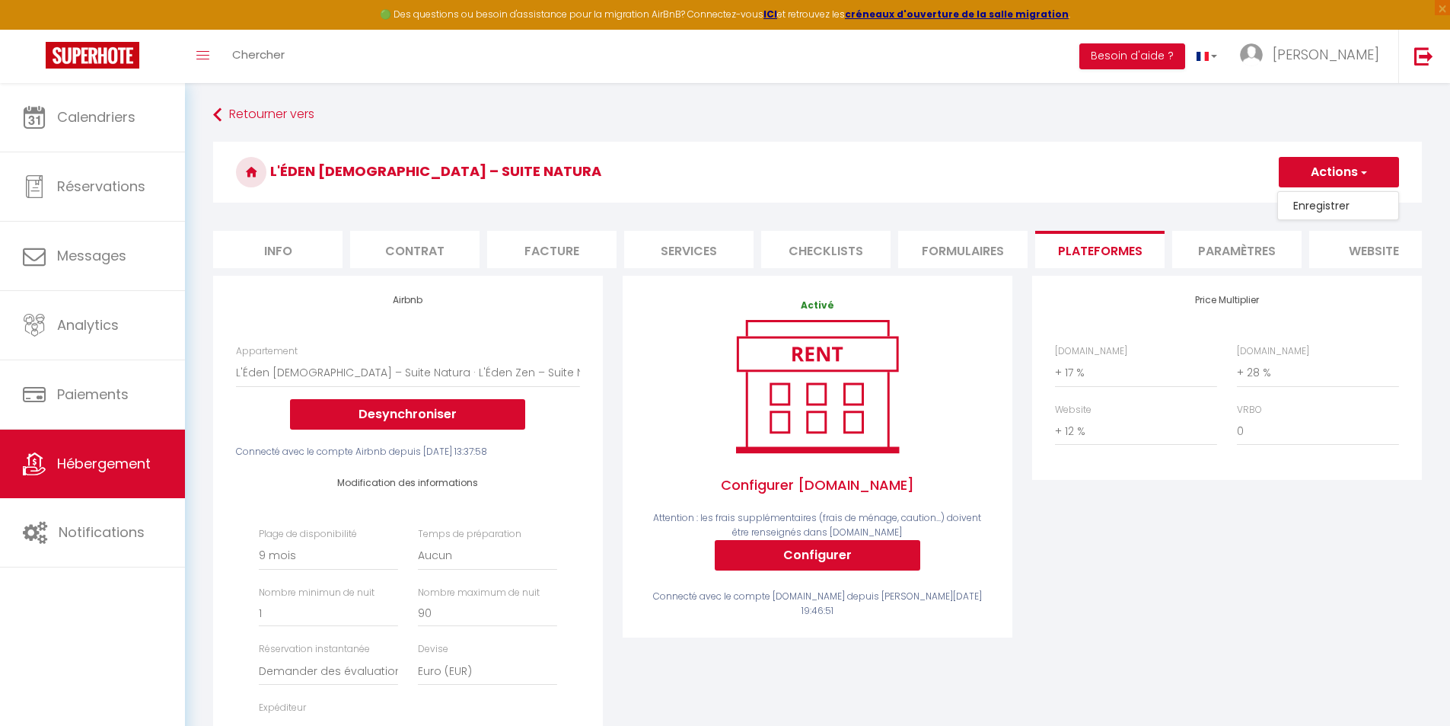
select select "270"
select select "well_reviewed_guests"
select select "EUR"
select select
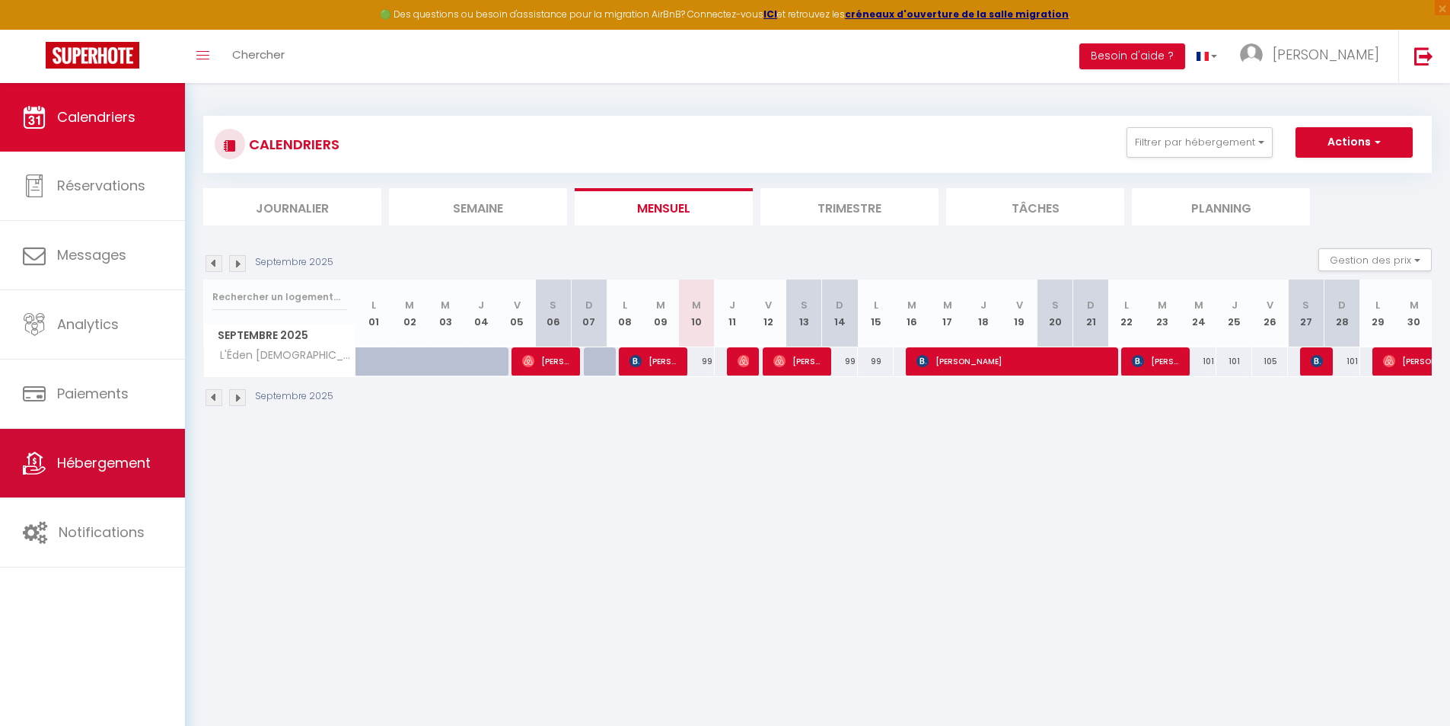
click at [96, 461] on span "Hébergement" at bounding box center [104, 462] width 94 height 19
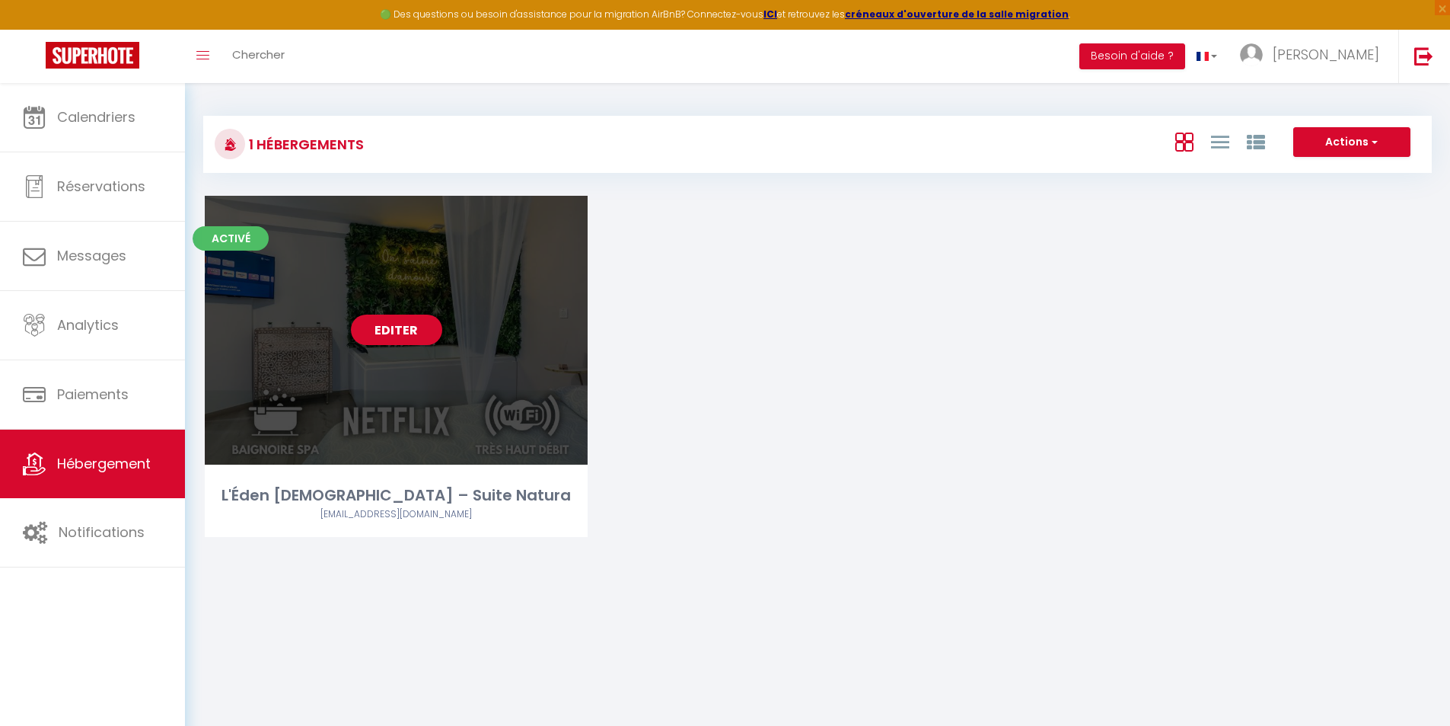
click at [381, 367] on div "Editer" at bounding box center [396, 330] width 383 height 269
click at [394, 337] on link "Editer" at bounding box center [396, 329] width 91 height 30
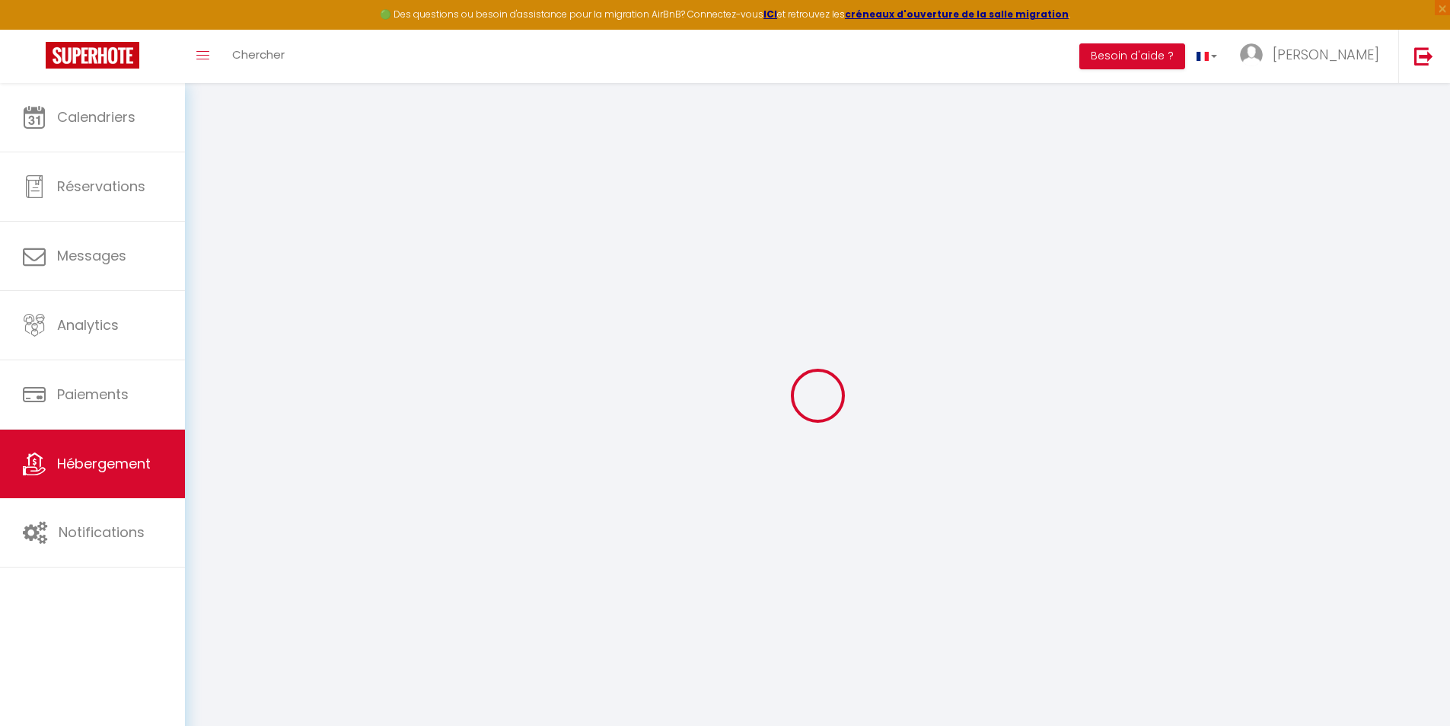
select select "6320-1055650102507415348"
select select "+ 17 %"
select select "+ 28 %"
select select "+ 12 %"
checkbox input "false"
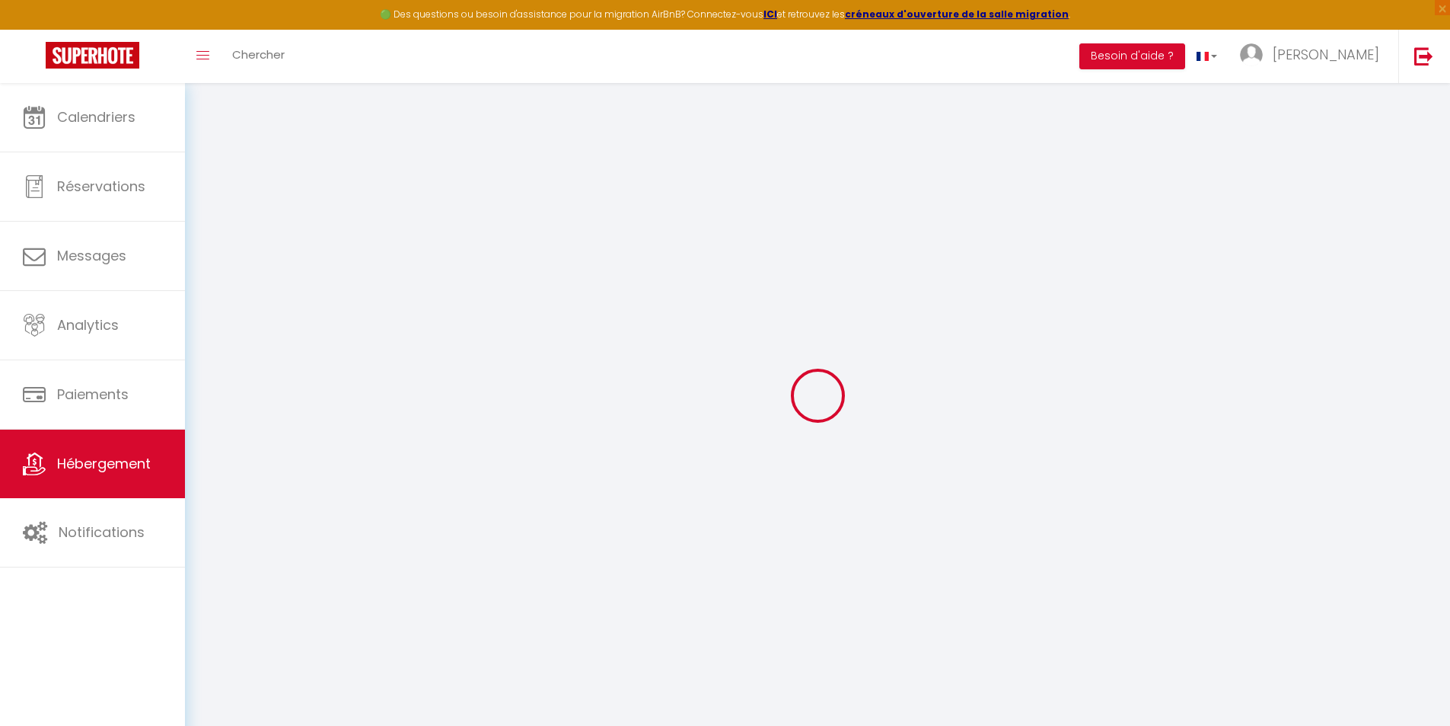
checkbox input "false"
select select "16:00"
select select
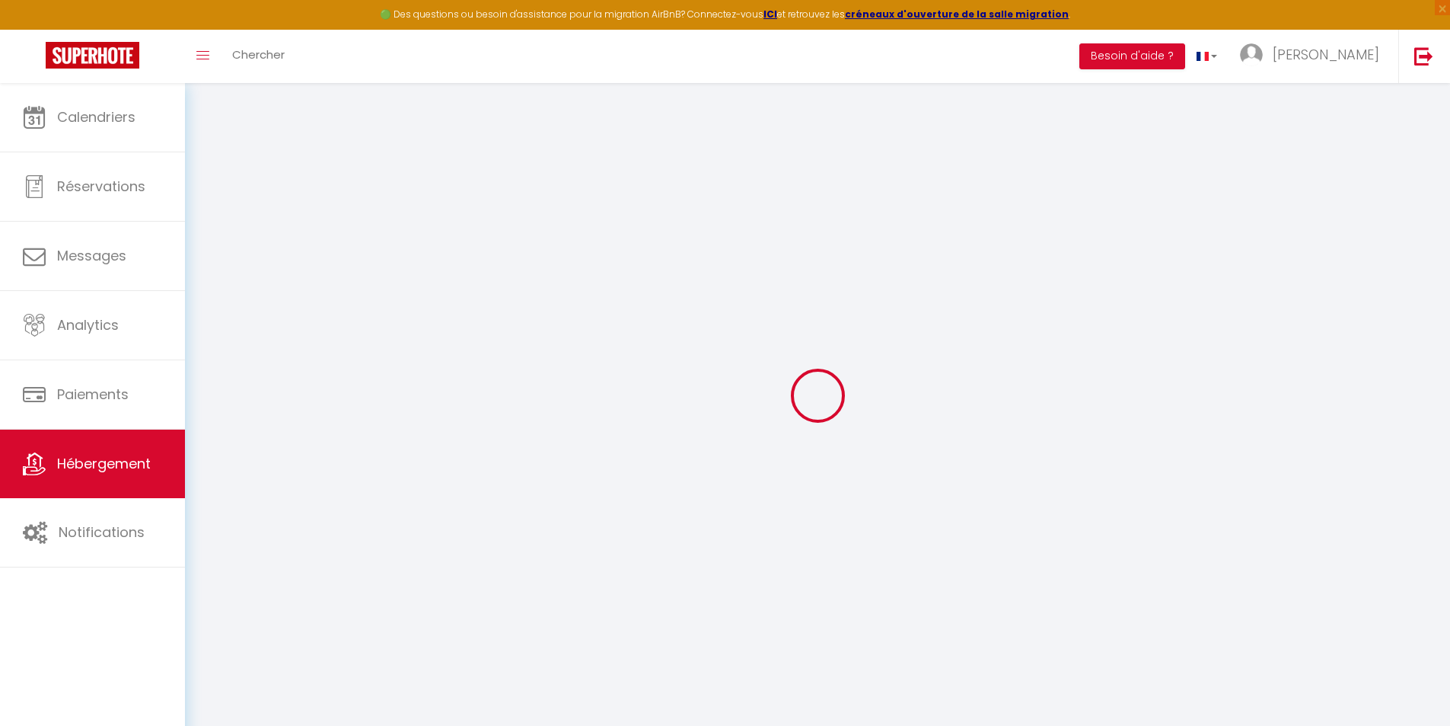
select select "11:00"
select select "15"
select select "15:00"
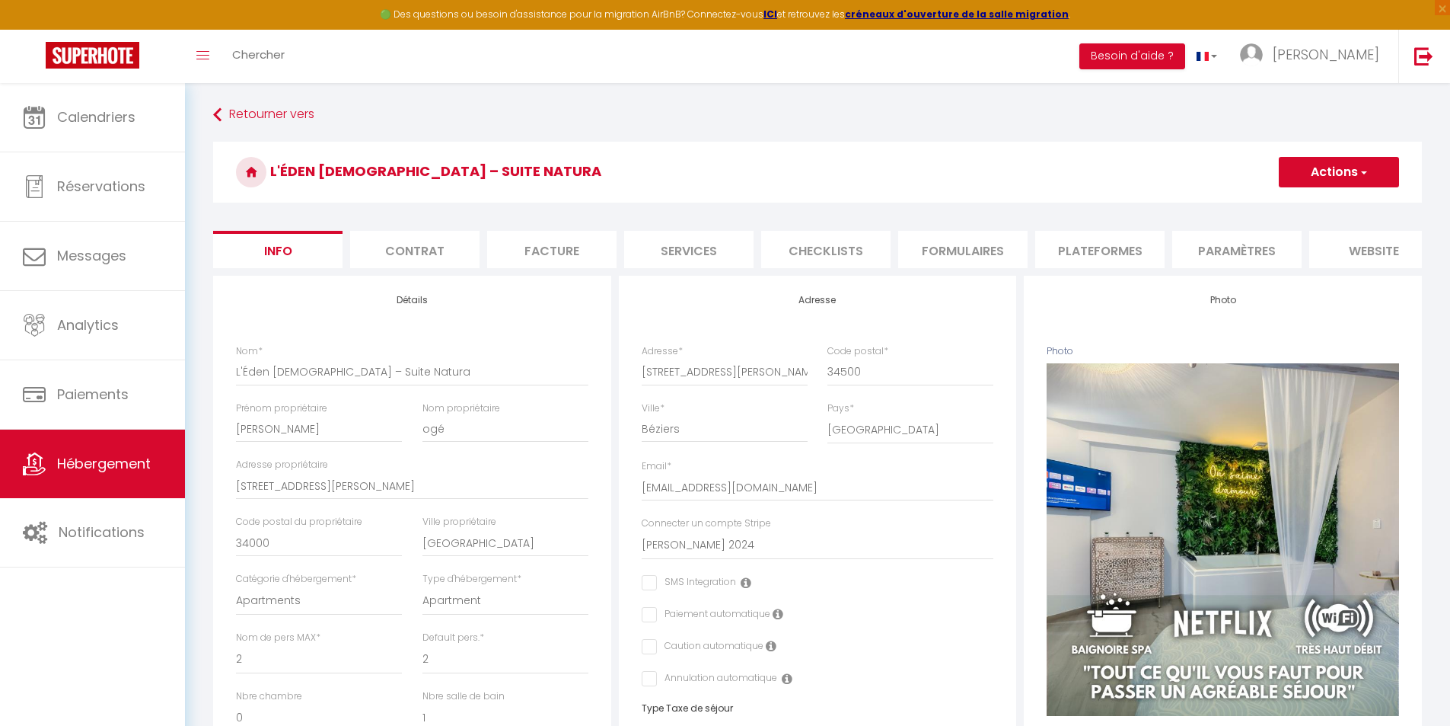
click at [1073, 245] on li "Plateformes" at bounding box center [1099, 249] width 129 height 37
select select
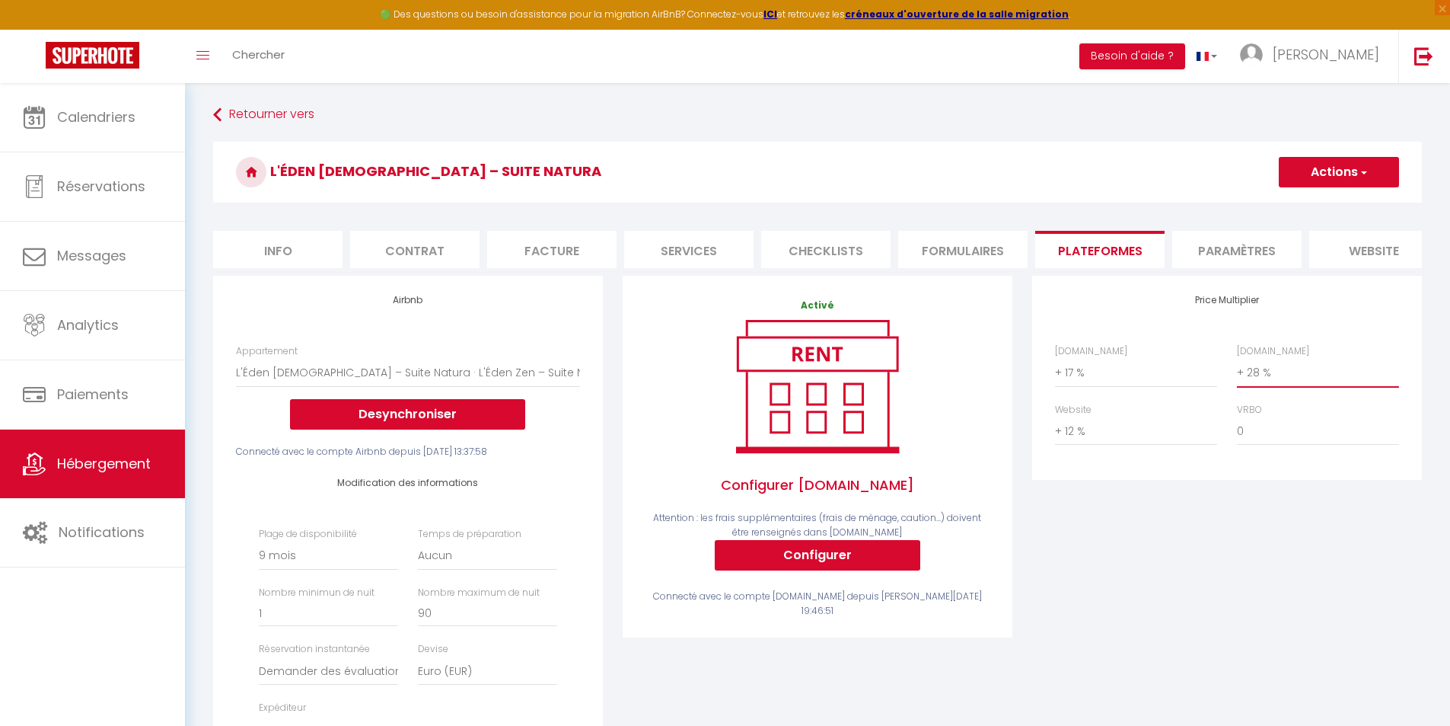
click at [1274, 382] on select "0 + 1 % + 2 % + 3 % + 4 % + 5 % + 6 % + 7 % + 8 % + 9 %" at bounding box center [1318, 372] width 162 height 29
select select "+ 30 %"
click at [1237, 369] on select "0 + 1 % + 2 % + 3 % + 4 % + 5 % + 6 % + 7 % + 8 % + 9 %" at bounding box center [1318, 372] width 162 height 29
select select
click at [1318, 173] on button "Actions" at bounding box center [1339, 172] width 120 height 30
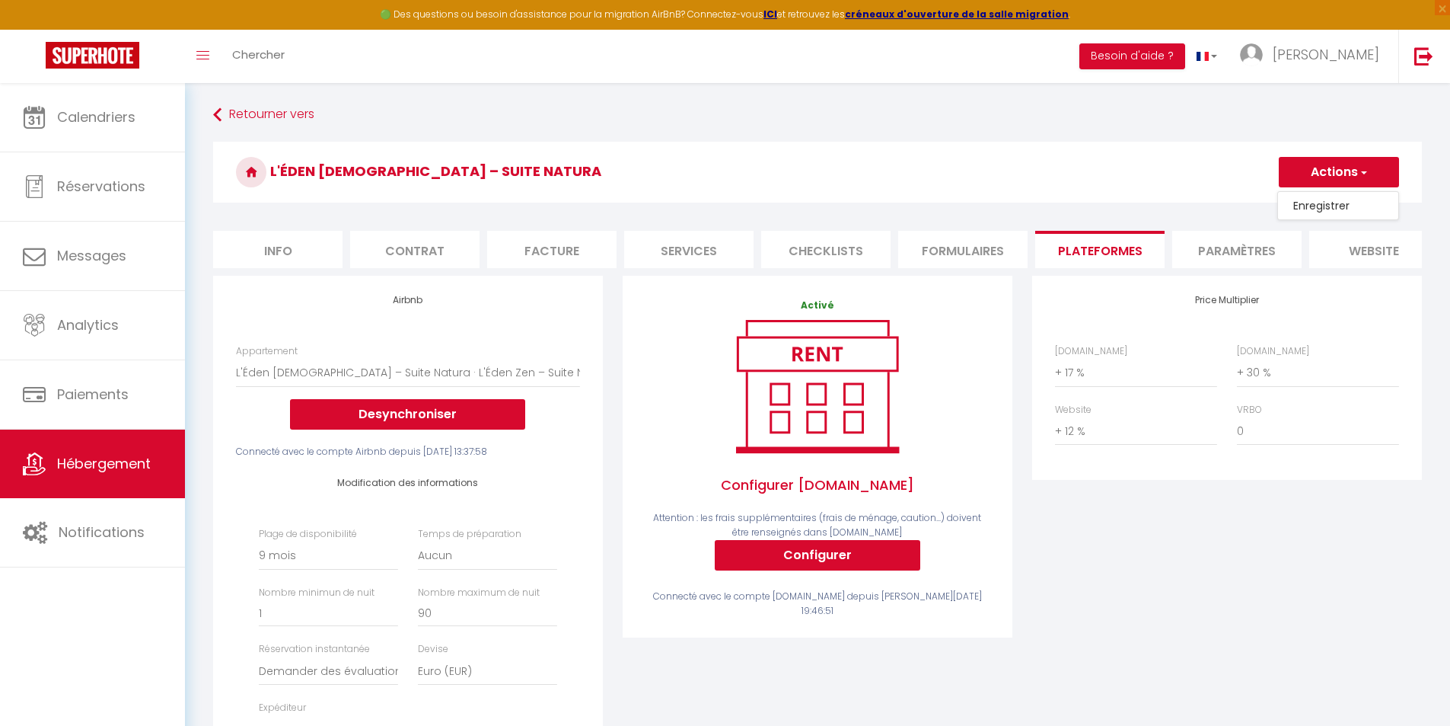
click at [1308, 210] on link "Enregistrer" at bounding box center [1338, 206] width 120 height 20
select select "270"
select select "well_reviewed_guests"
select select "EUR"
select select
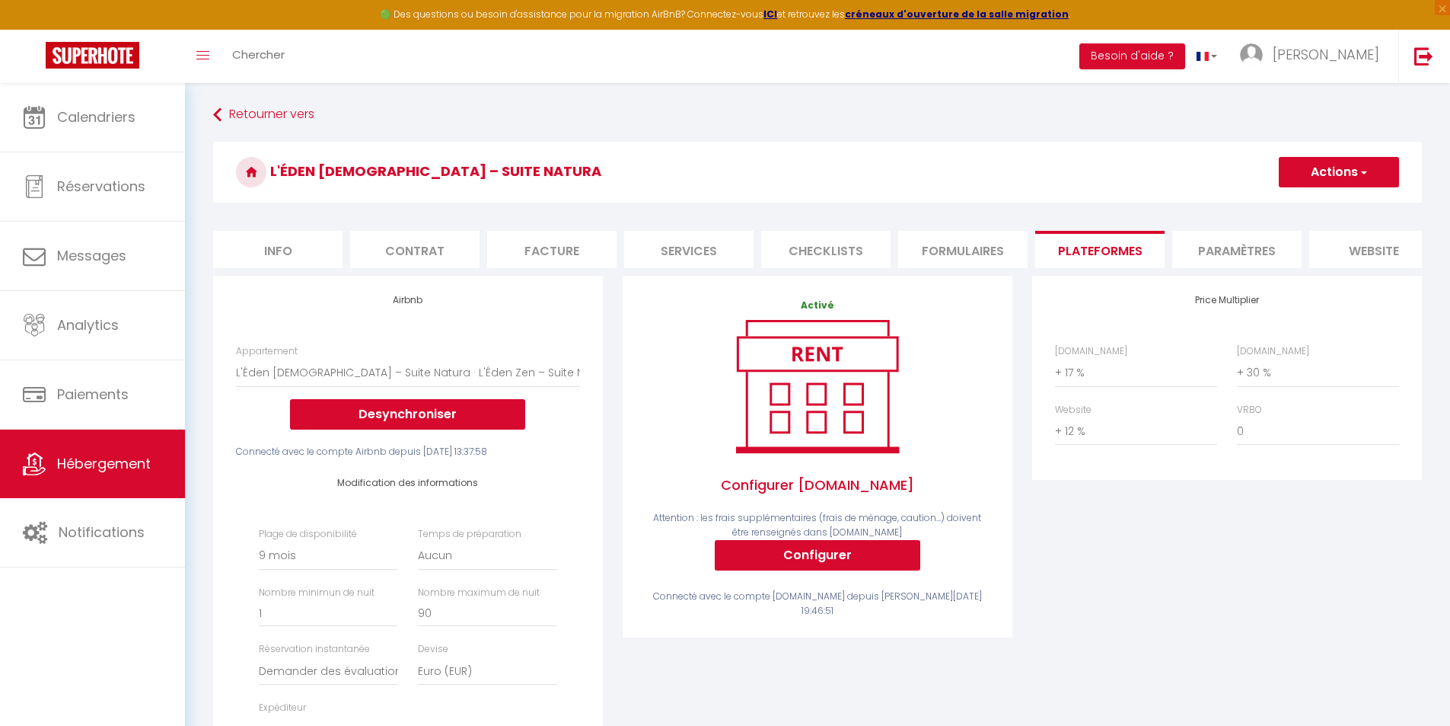
click at [1313, 170] on button "Actions" at bounding box center [1339, 172] width 120 height 30
click at [1312, 203] on link "Enregistrer" at bounding box center [1338, 206] width 120 height 20
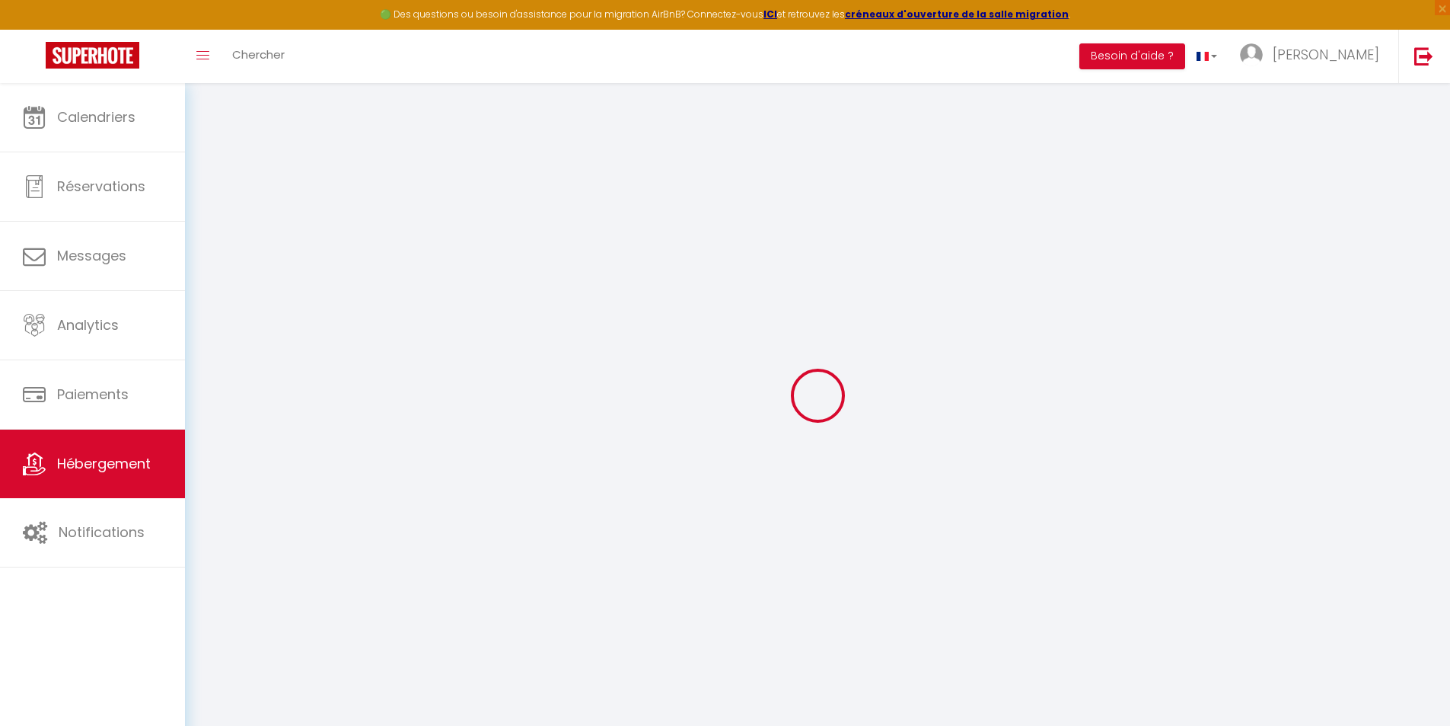
select select "270"
select select "well_reviewed_guests"
select select "EUR"
select select
